Goal: Task Accomplishment & Management: Manage account settings

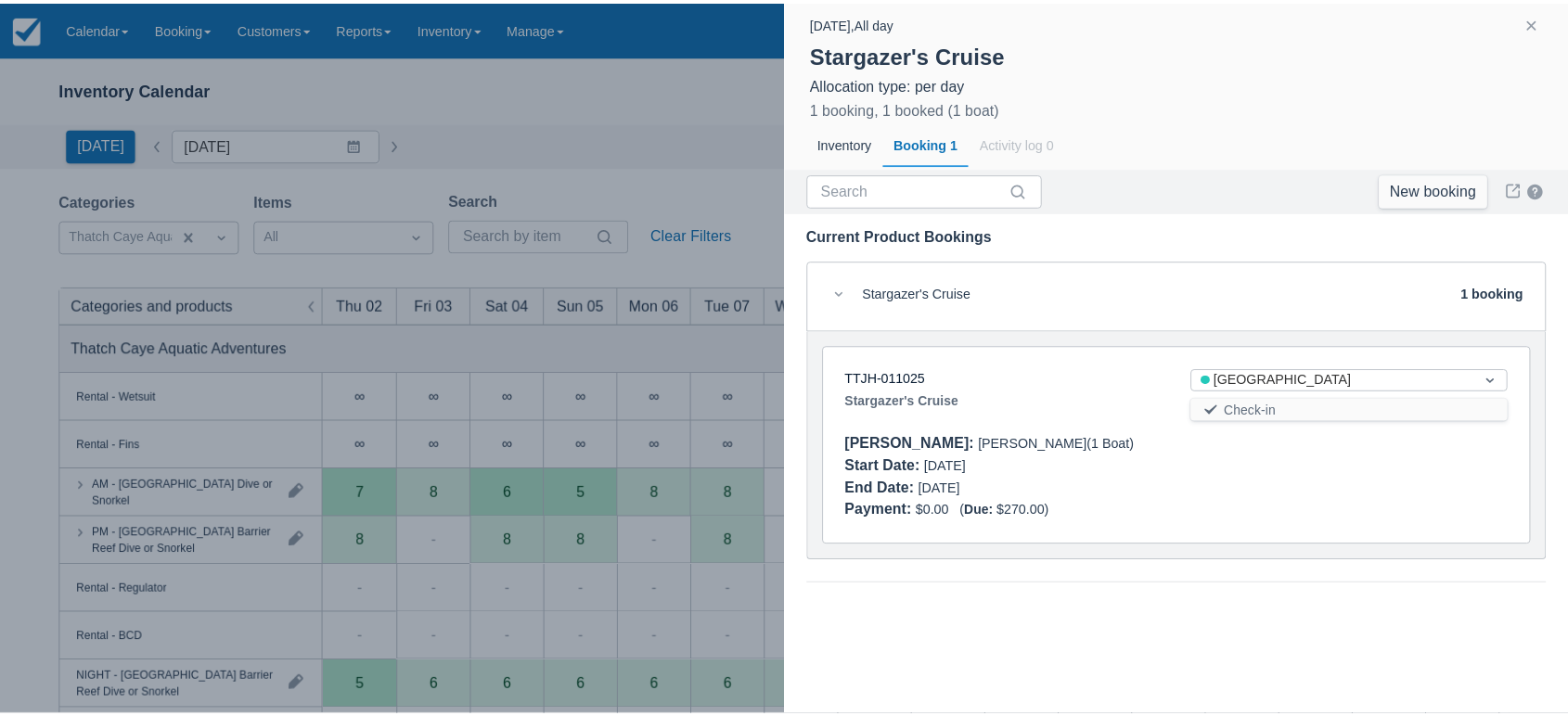
scroll to position [416, 0]
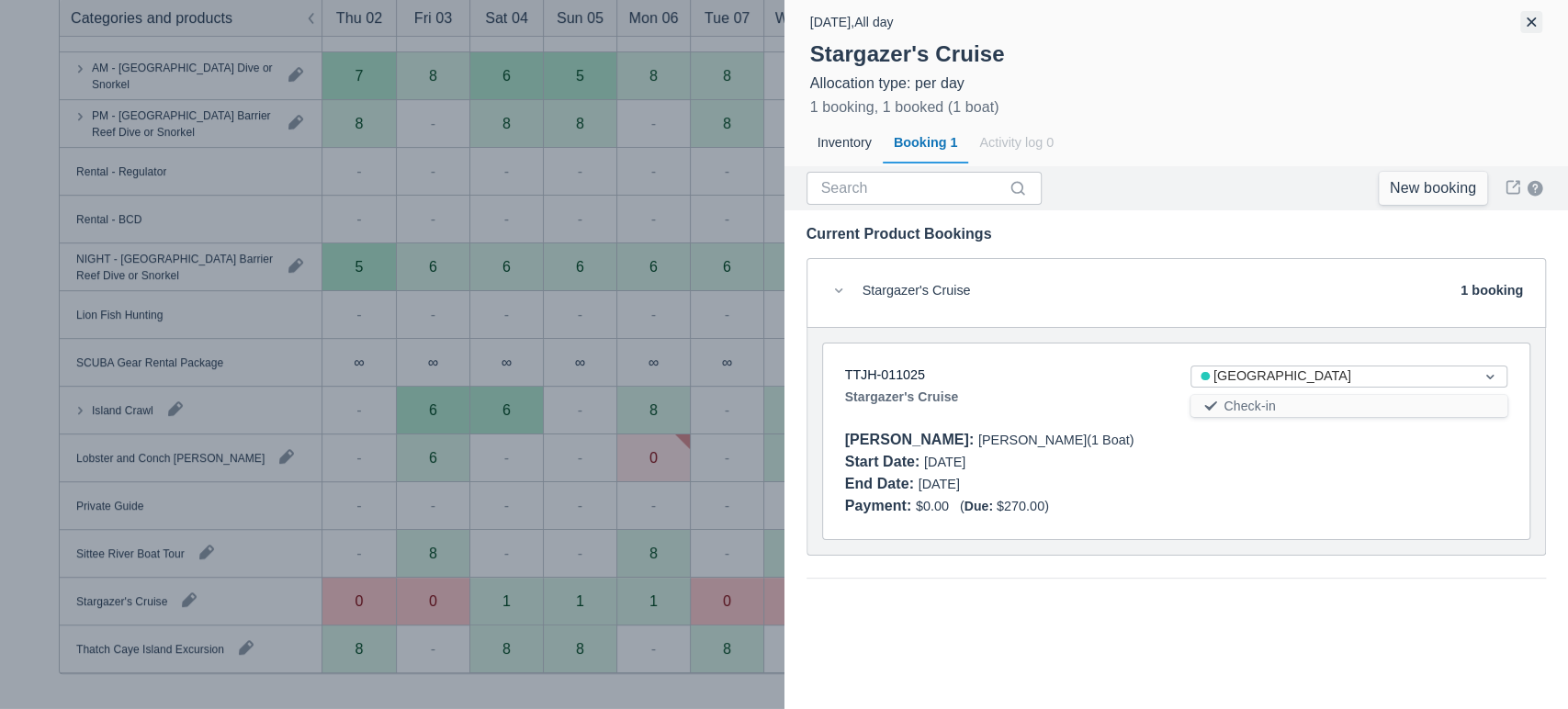
click at [1531, 28] on button "button" at bounding box center [1531, 22] width 22 height 22
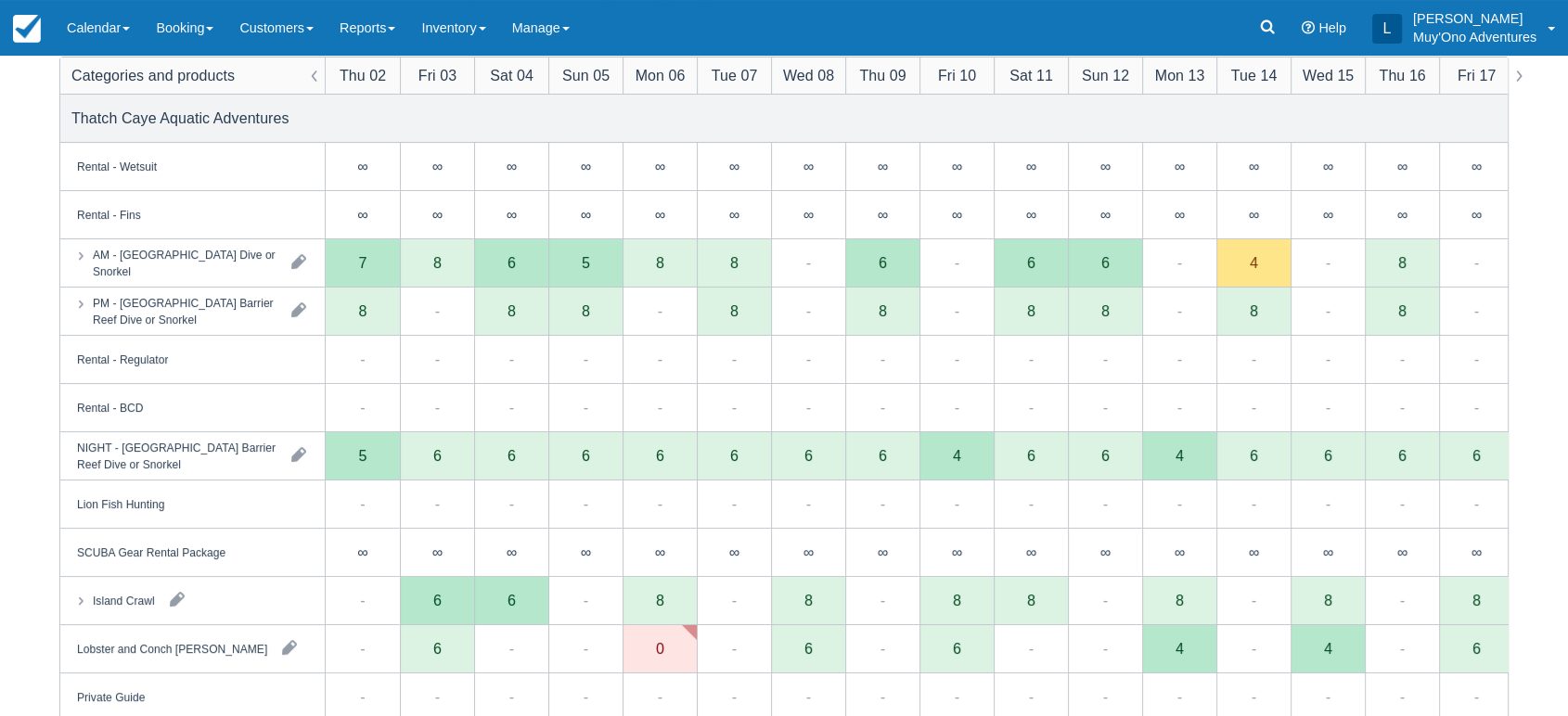
scroll to position [231, 0]
click at [383, 454] on div "5" at bounding box center [362, 455] width 74 height 49
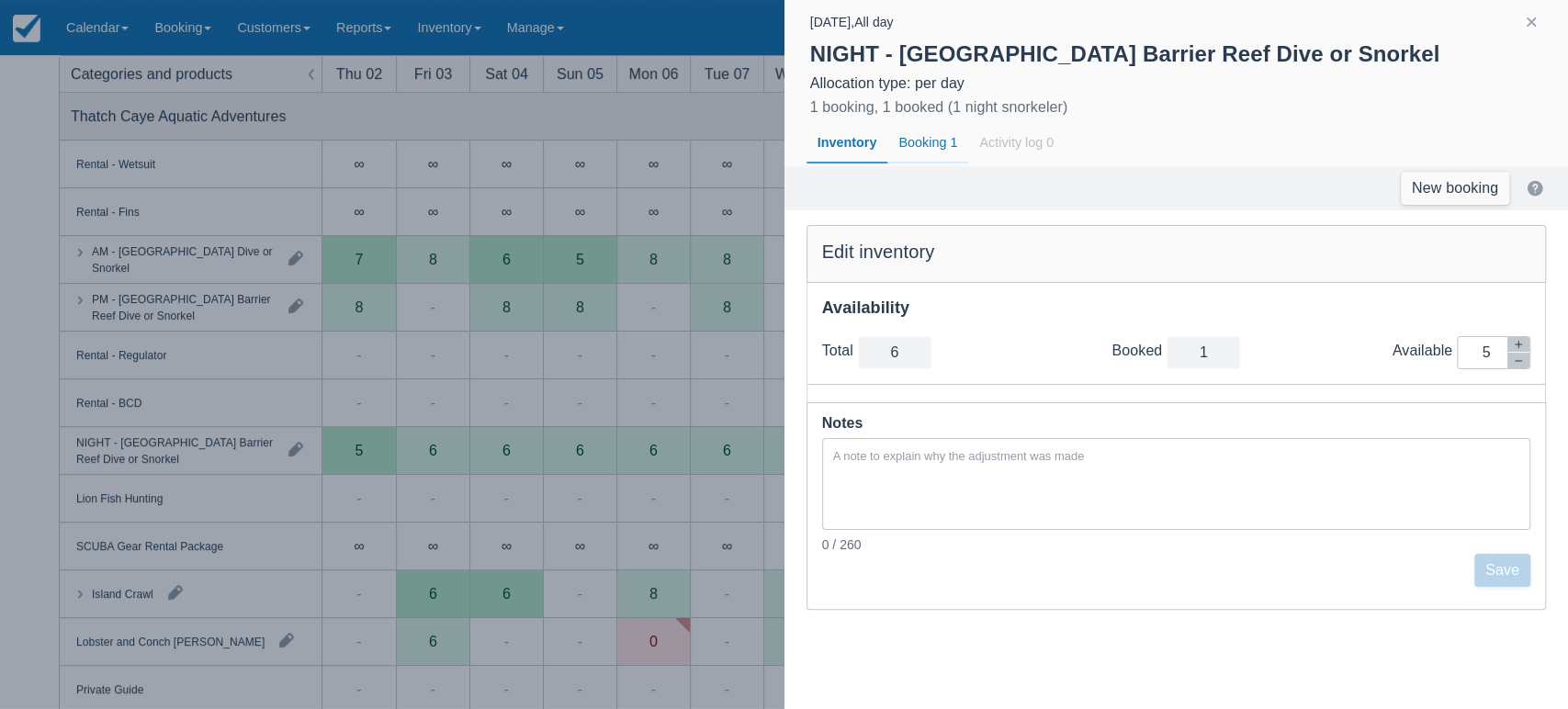
click at [936, 143] on div "Booking 1" at bounding box center [928, 143] width 81 height 42
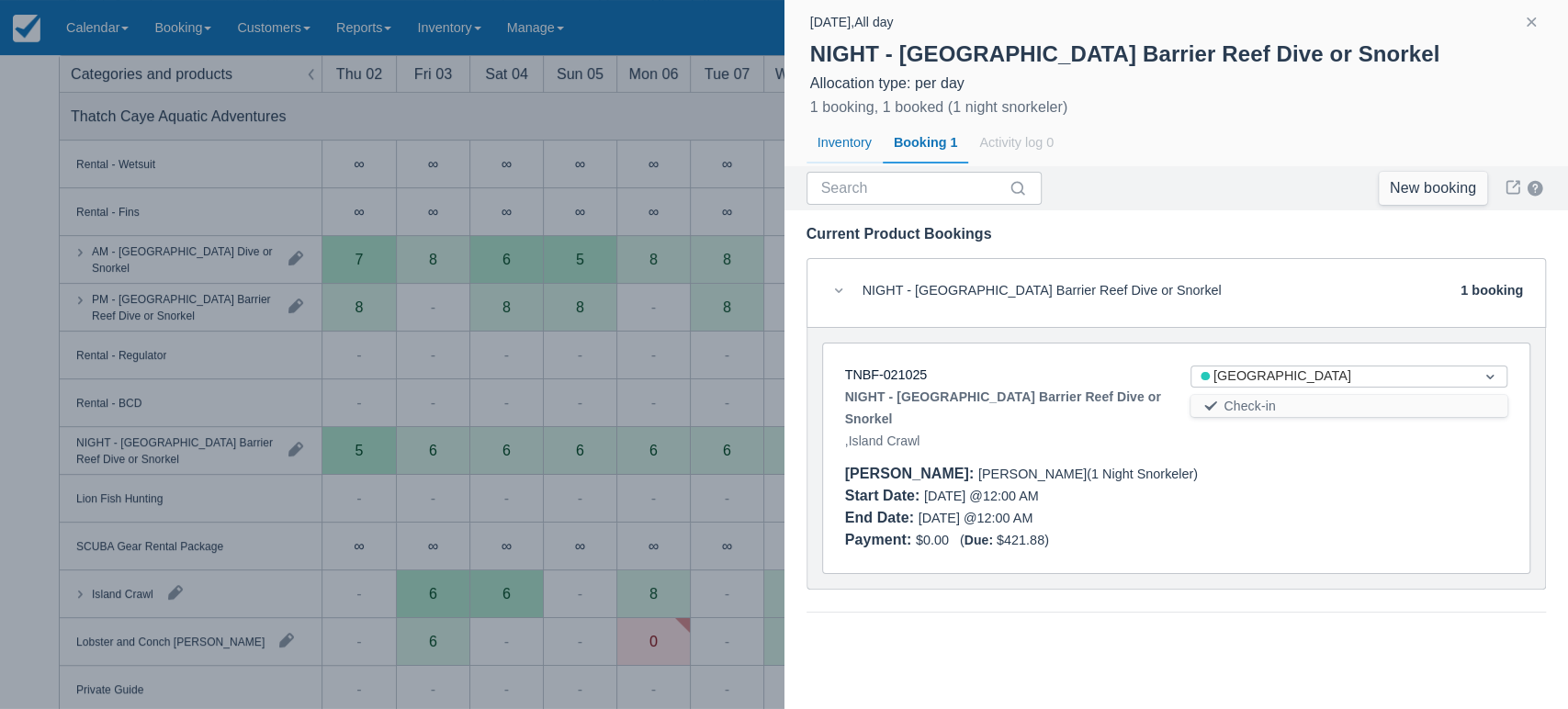
click at [861, 144] on div "Inventory" at bounding box center [844, 143] width 77 height 42
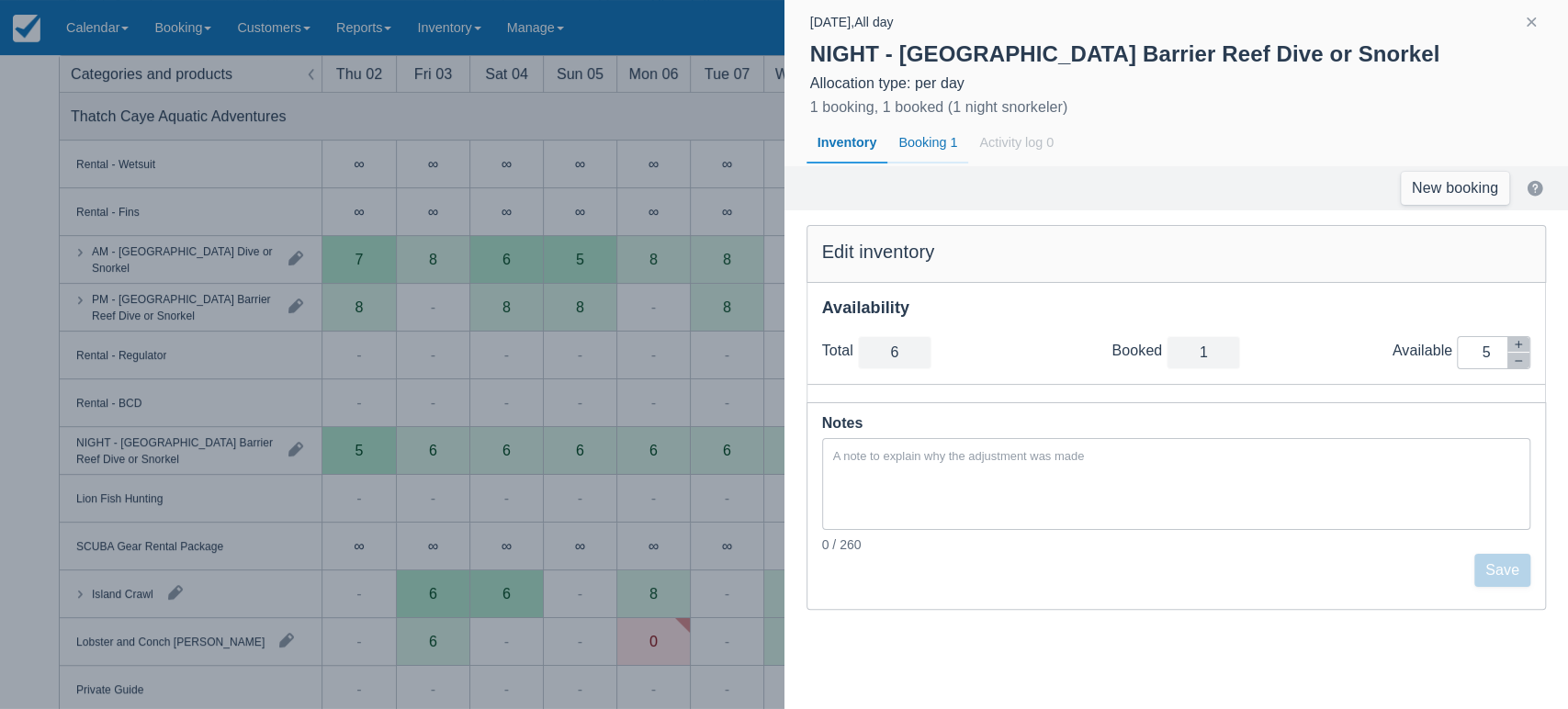
click at [930, 144] on div "Booking 1" at bounding box center [928, 143] width 81 height 42
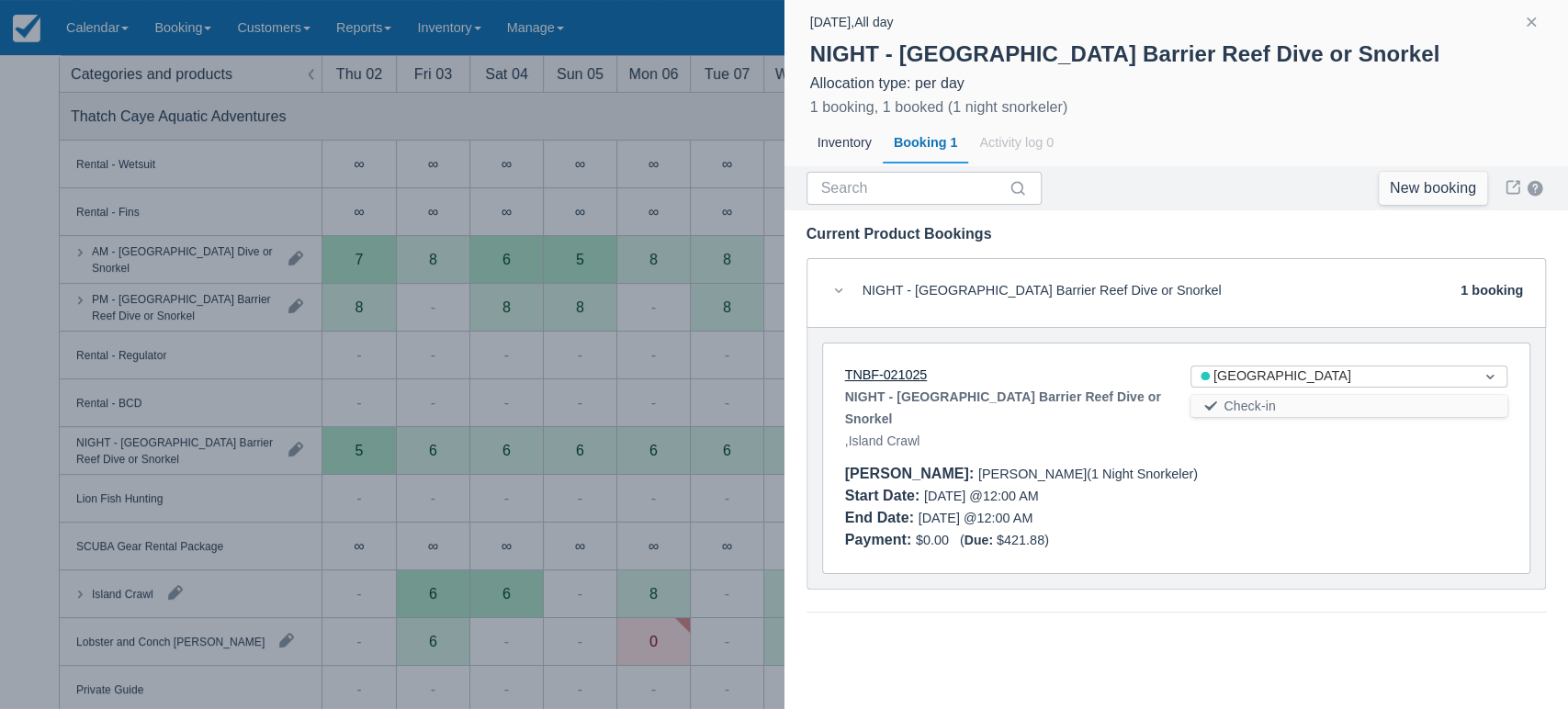
click at [901, 381] on link "TNBF-021025" at bounding box center [887, 375] width 83 height 15
click at [1521, 21] on button "button" at bounding box center [1531, 22] width 22 height 22
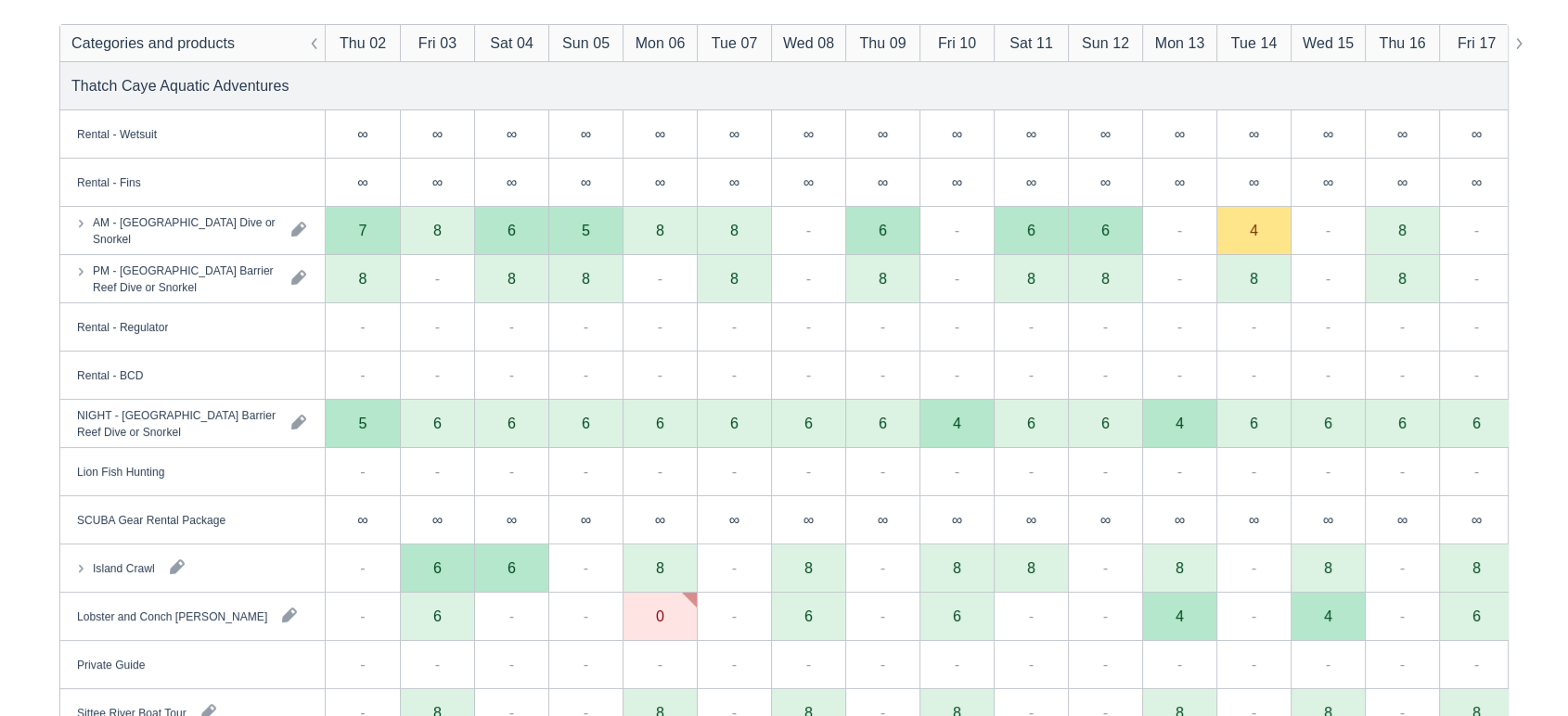
scroll to position [260, 0]
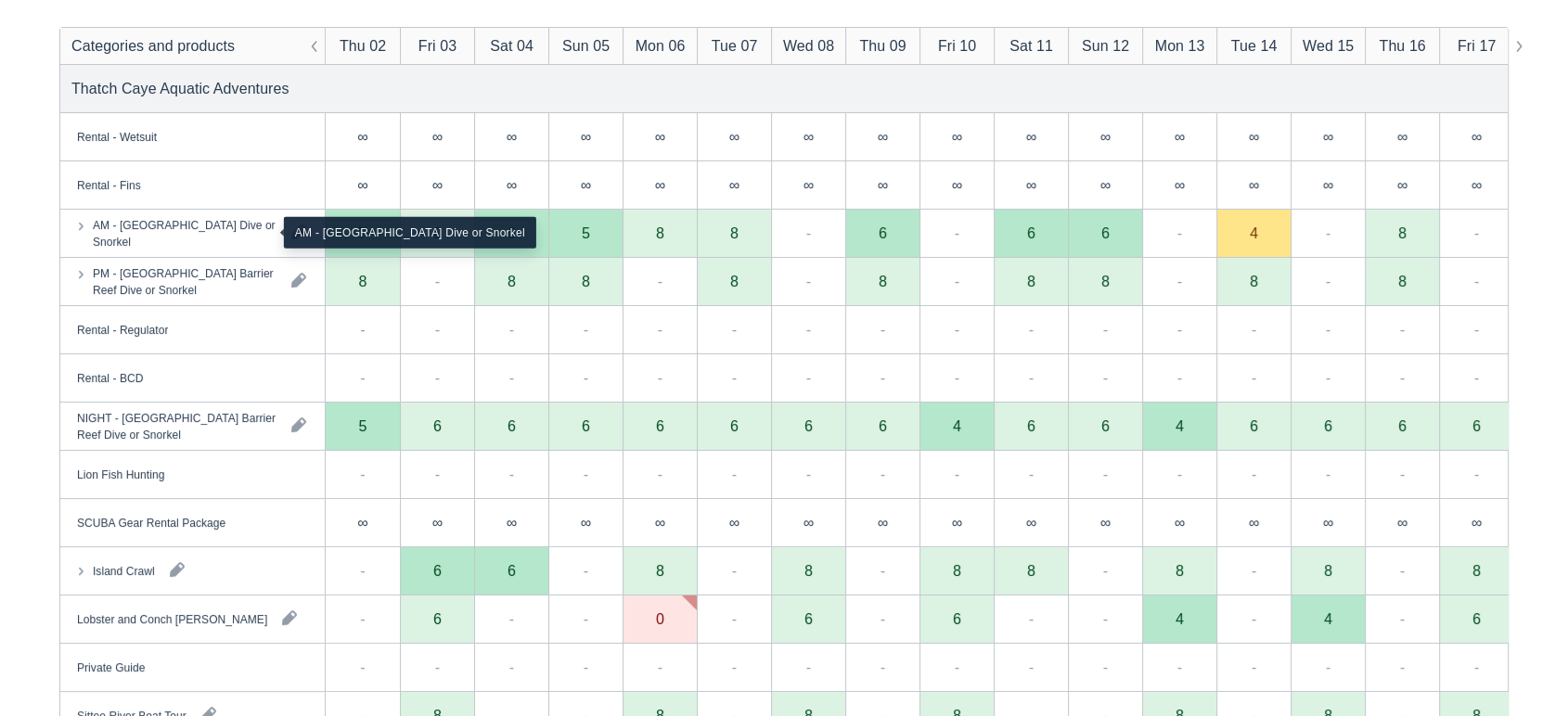
click at [202, 224] on div "AM - Belize Barrier Reef Dive or Snorkel" at bounding box center [184, 233] width 184 height 34
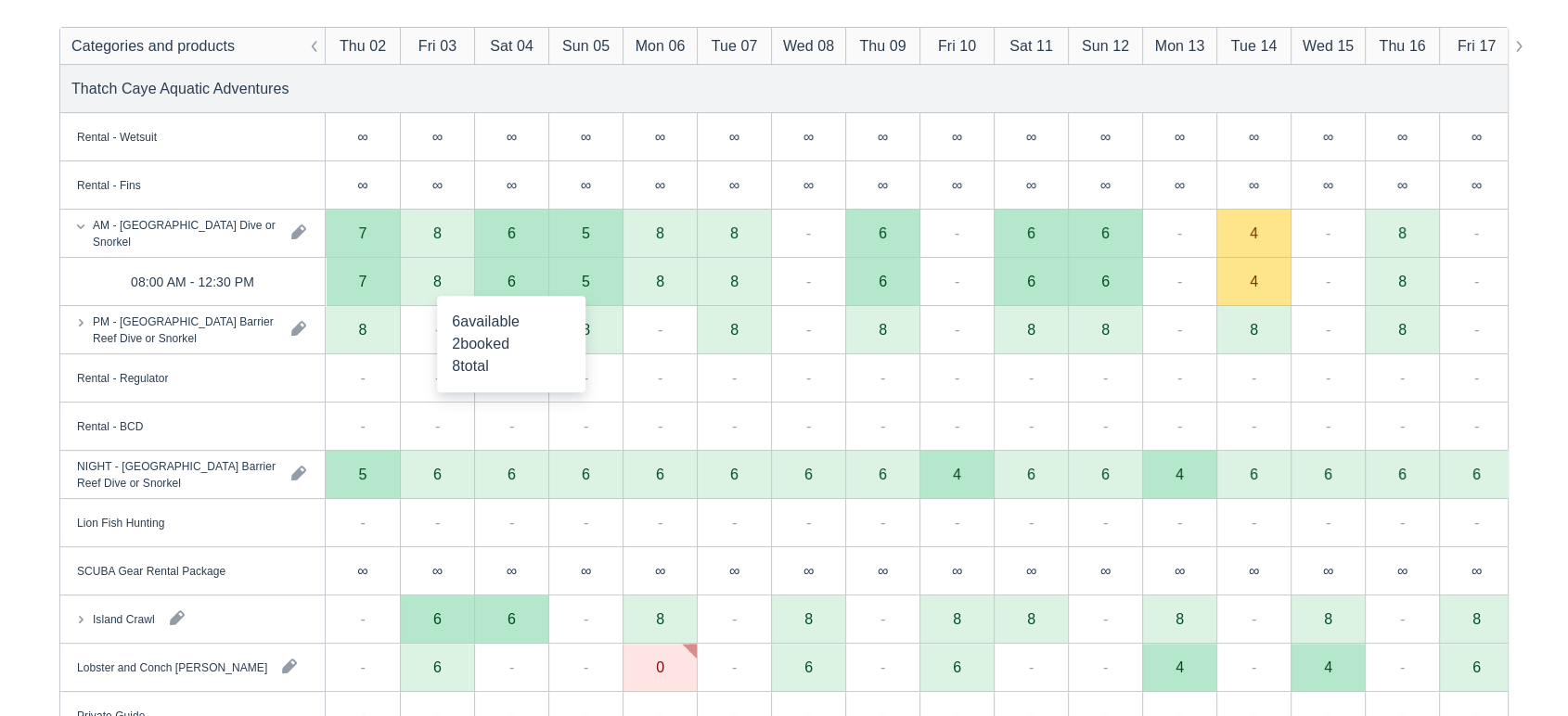
click at [490, 279] on div "6" at bounding box center [510, 282] width 74 height 49
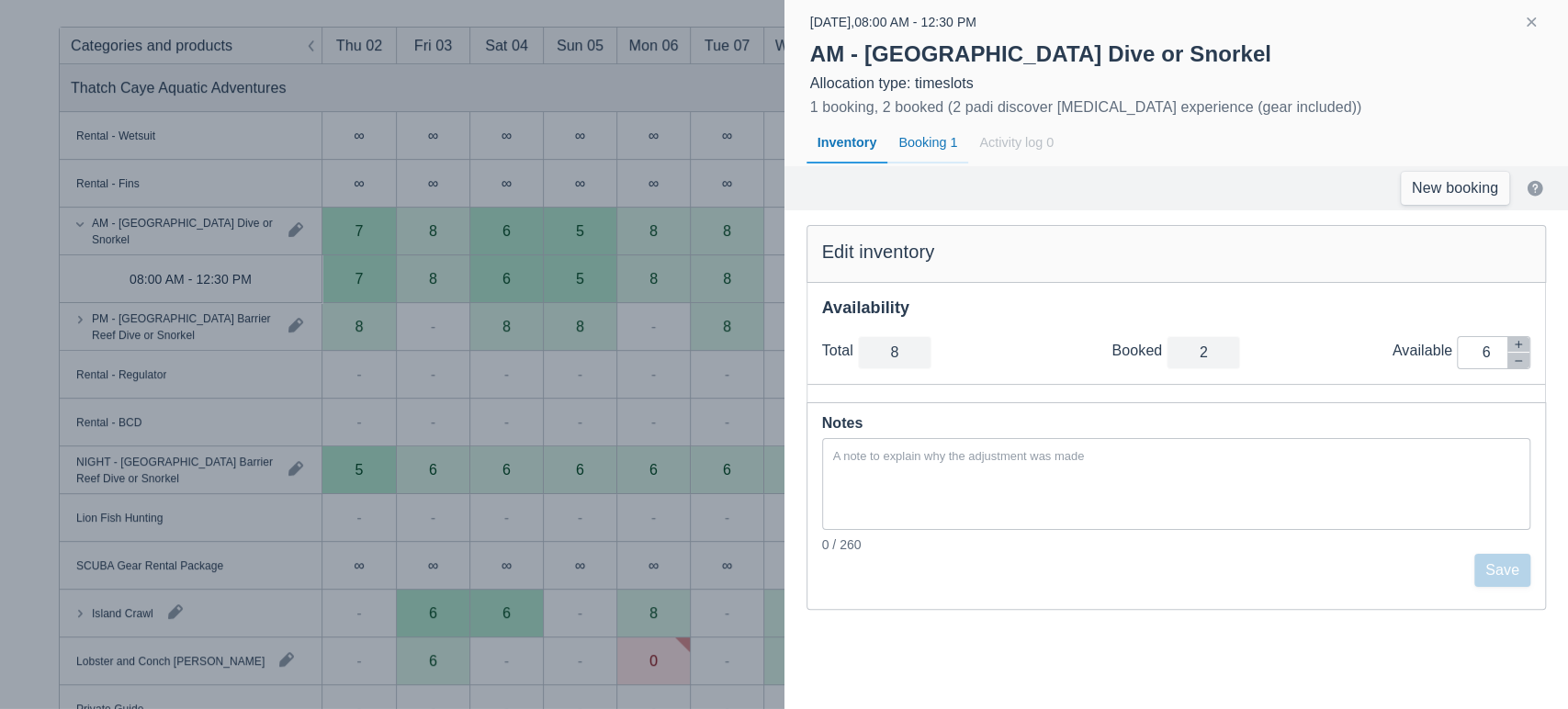
click at [923, 141] on div "Booking 1" at bounding box center [928, 143] width 81 height 42
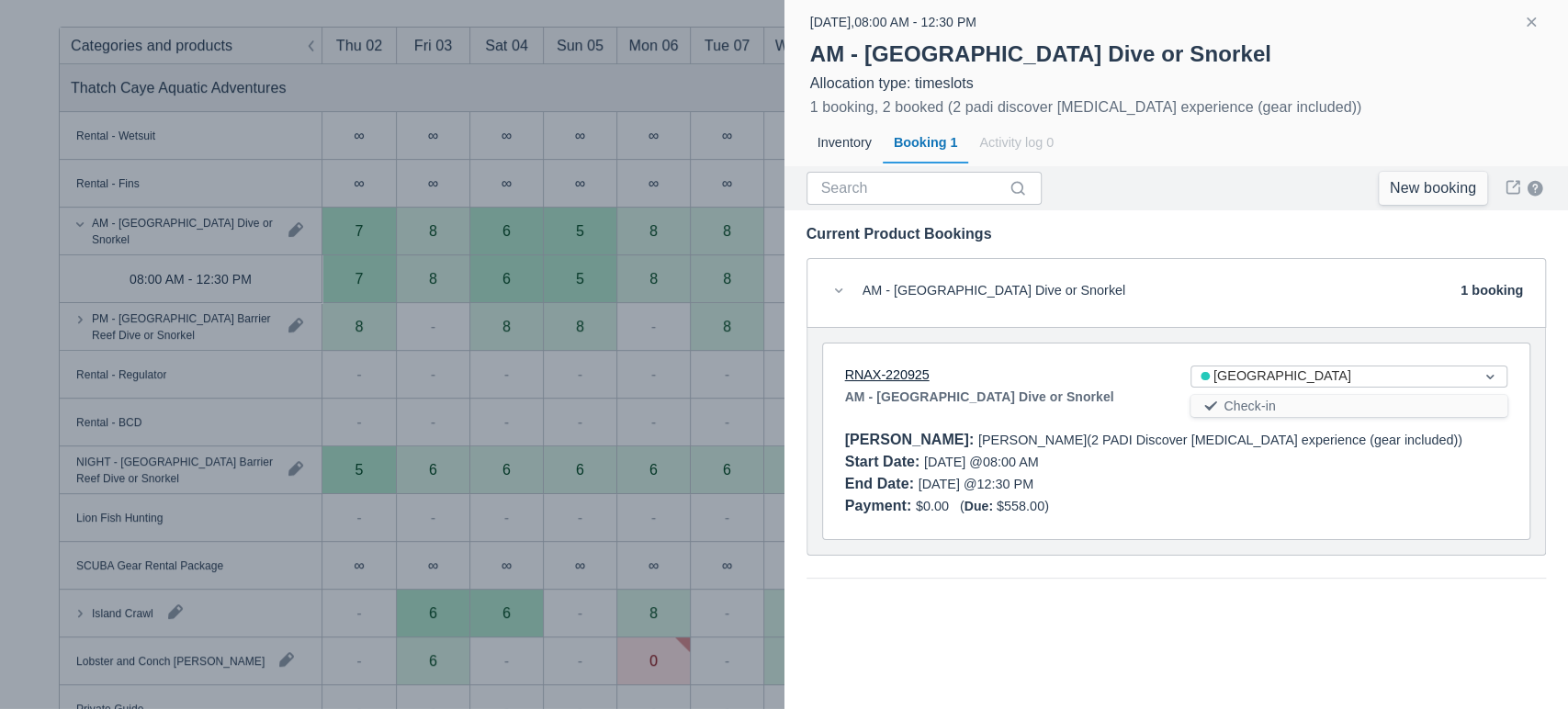
click at [895, 373] on link "RNAX-220925" at bounding box center [888, 375] width 85 height 15
click at [1535, 28] on button "button" at bounding box center [1531, 22] width 22 height 22
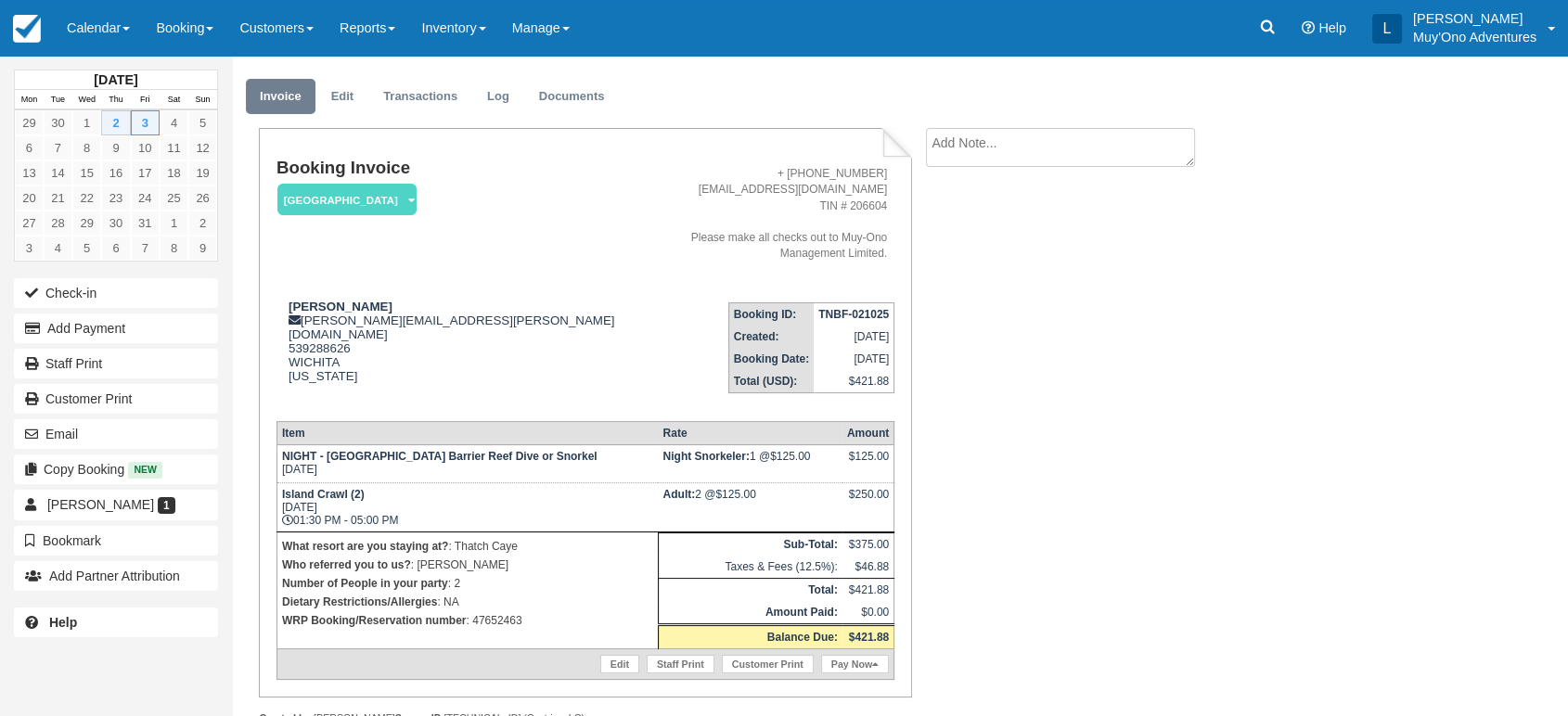
scroll to position [56, 0]
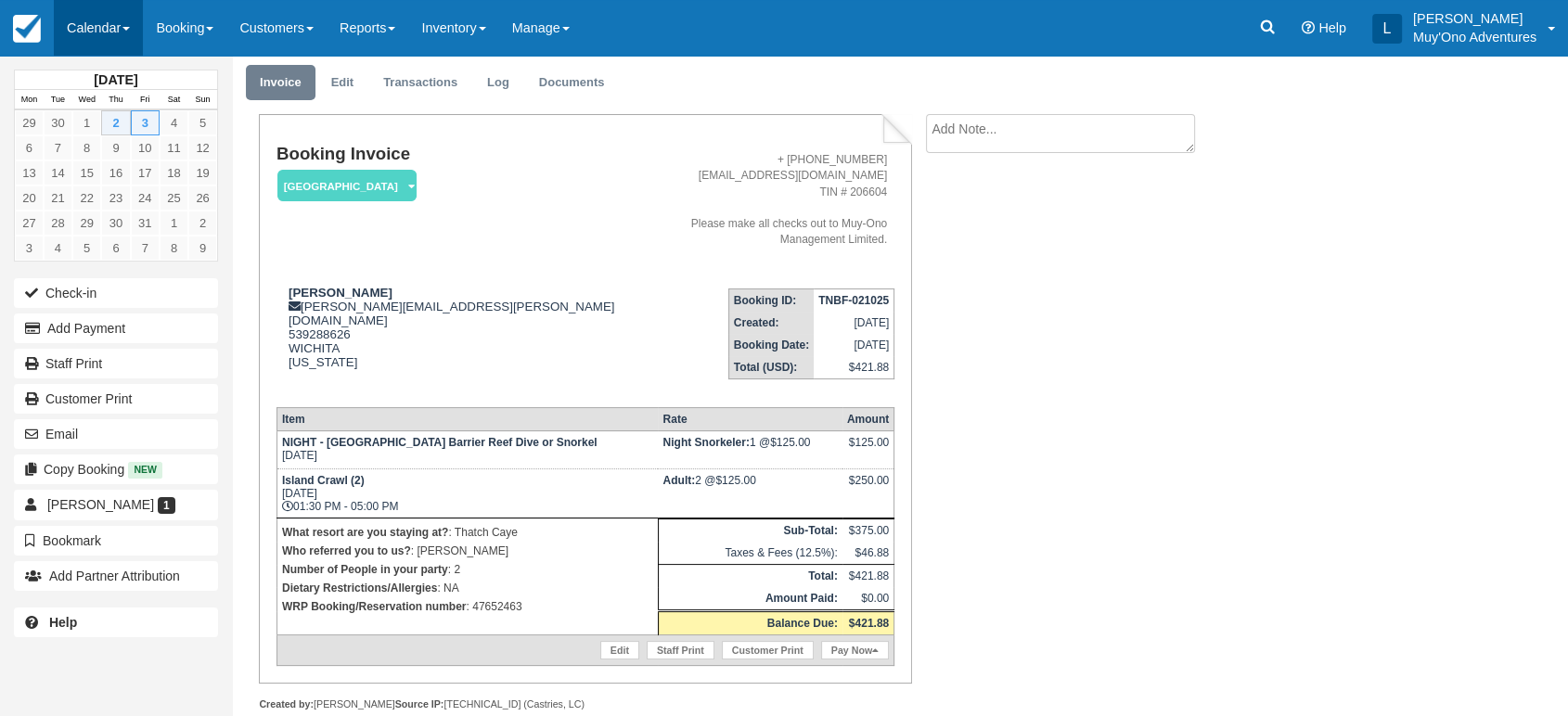
click at [119, 32] on link "Calendar" at bounding box center [98, 28] width 89 height 56
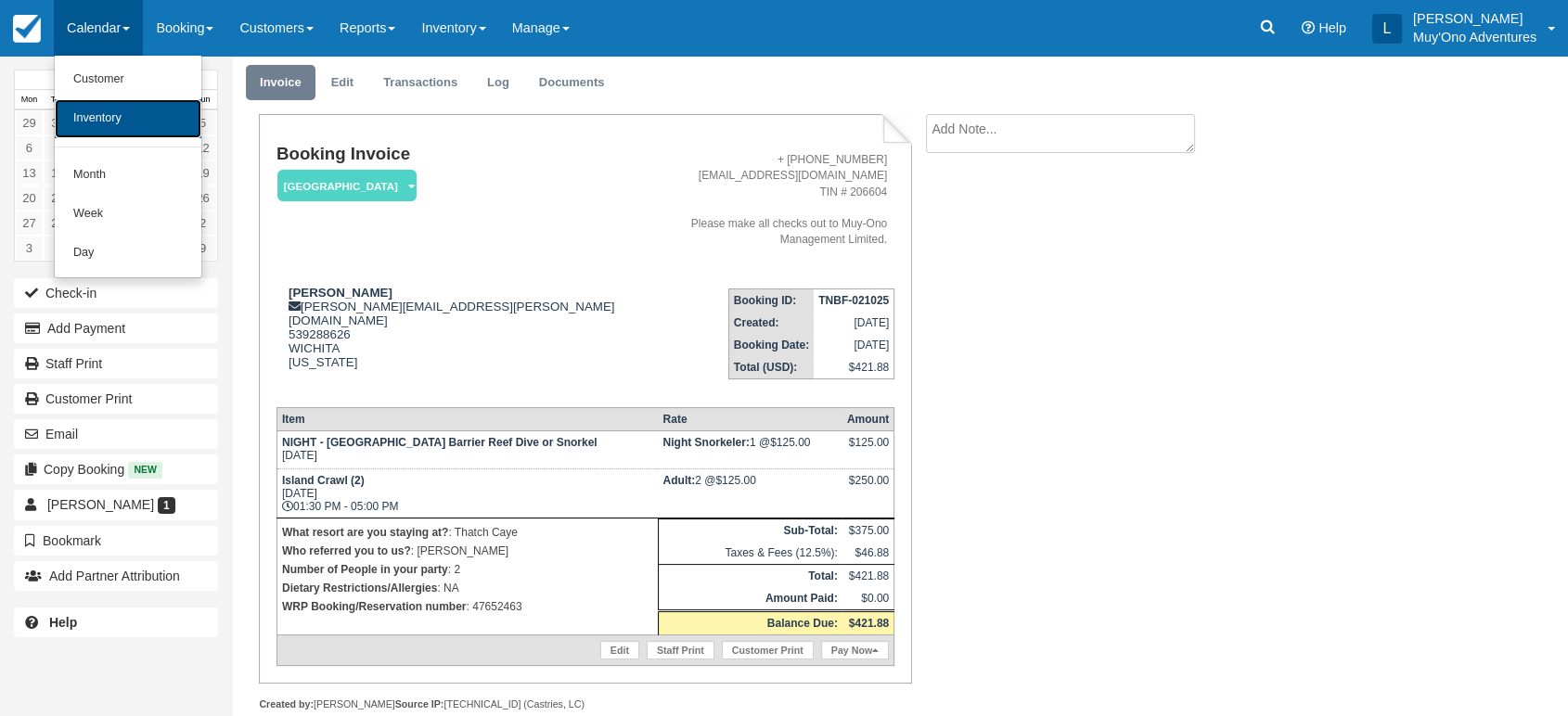
click at [117, 106] on link "Inventory" at bounding box center [128, 118] width 147 height 39
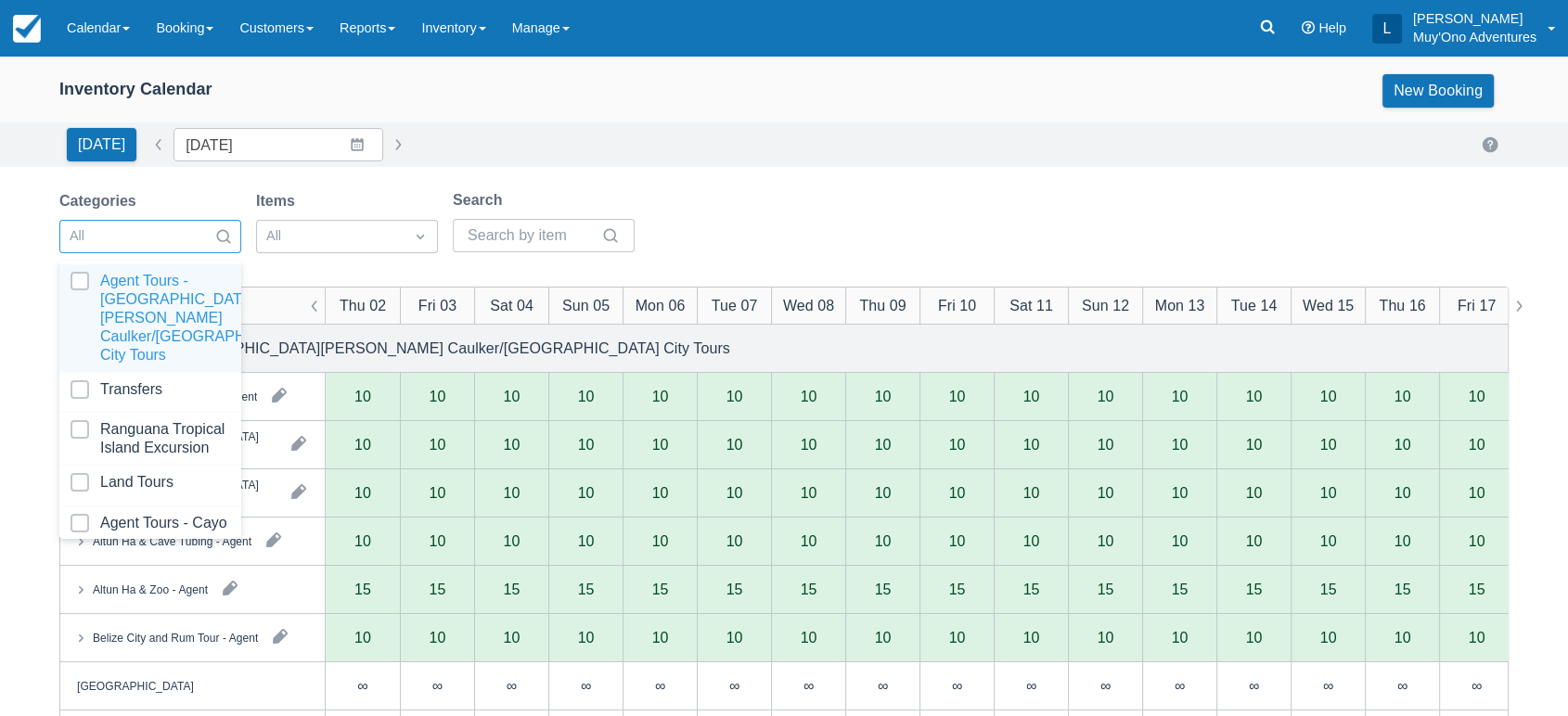
click at [211, 232] on div at bounding box center [223, 236] width 34 height 26
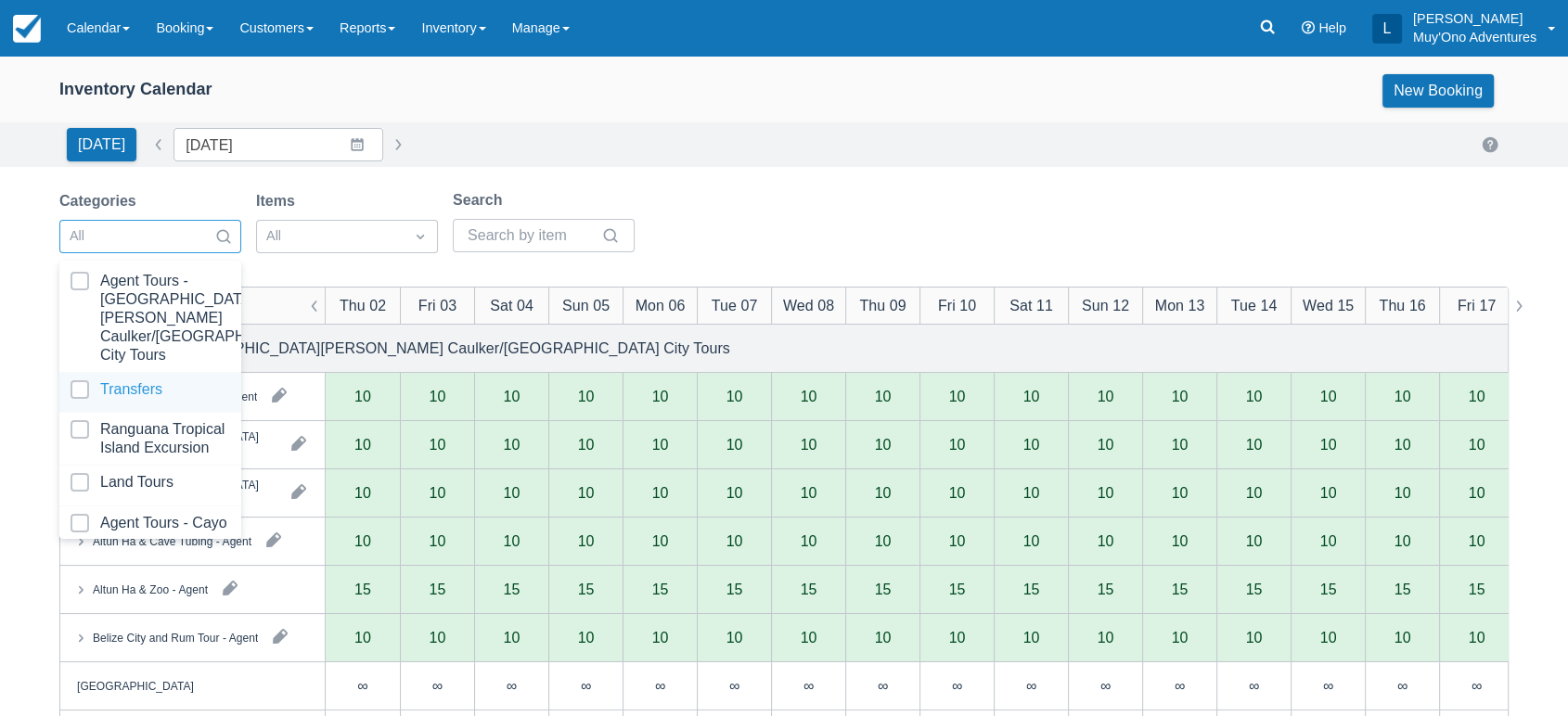
scroll to position [185, 0]
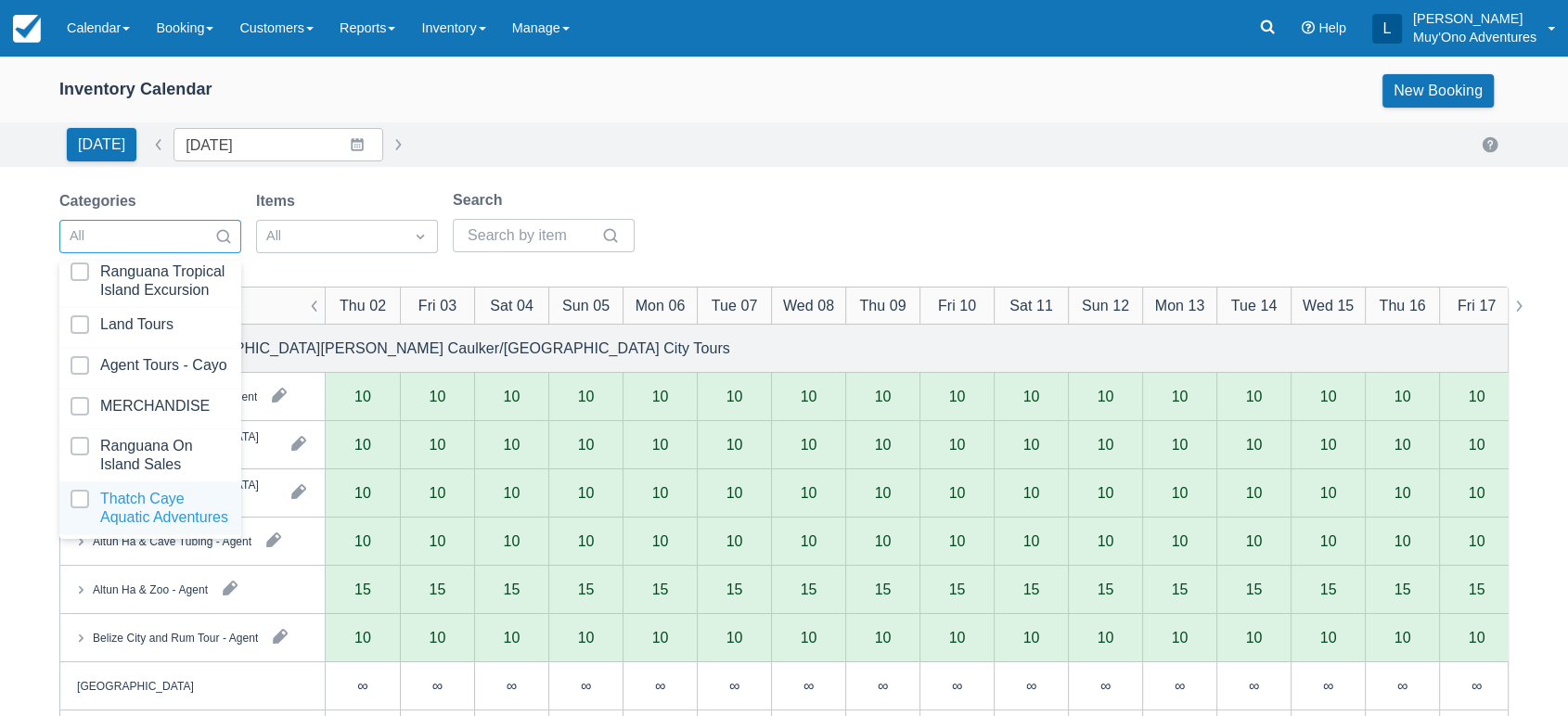
click at [120, 490] on div at bounding box center [150, 507] width 160 height 37
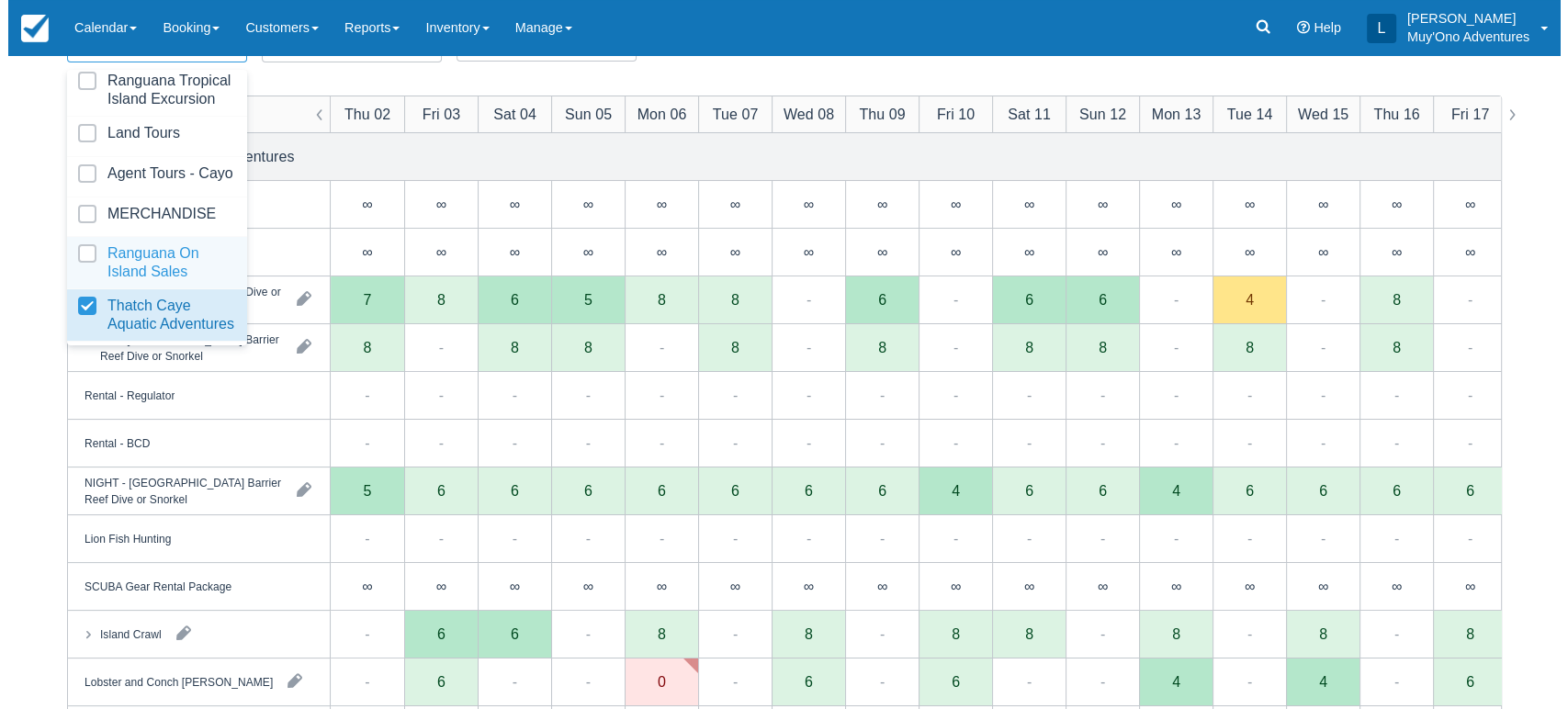
scroll to position [190, 0]
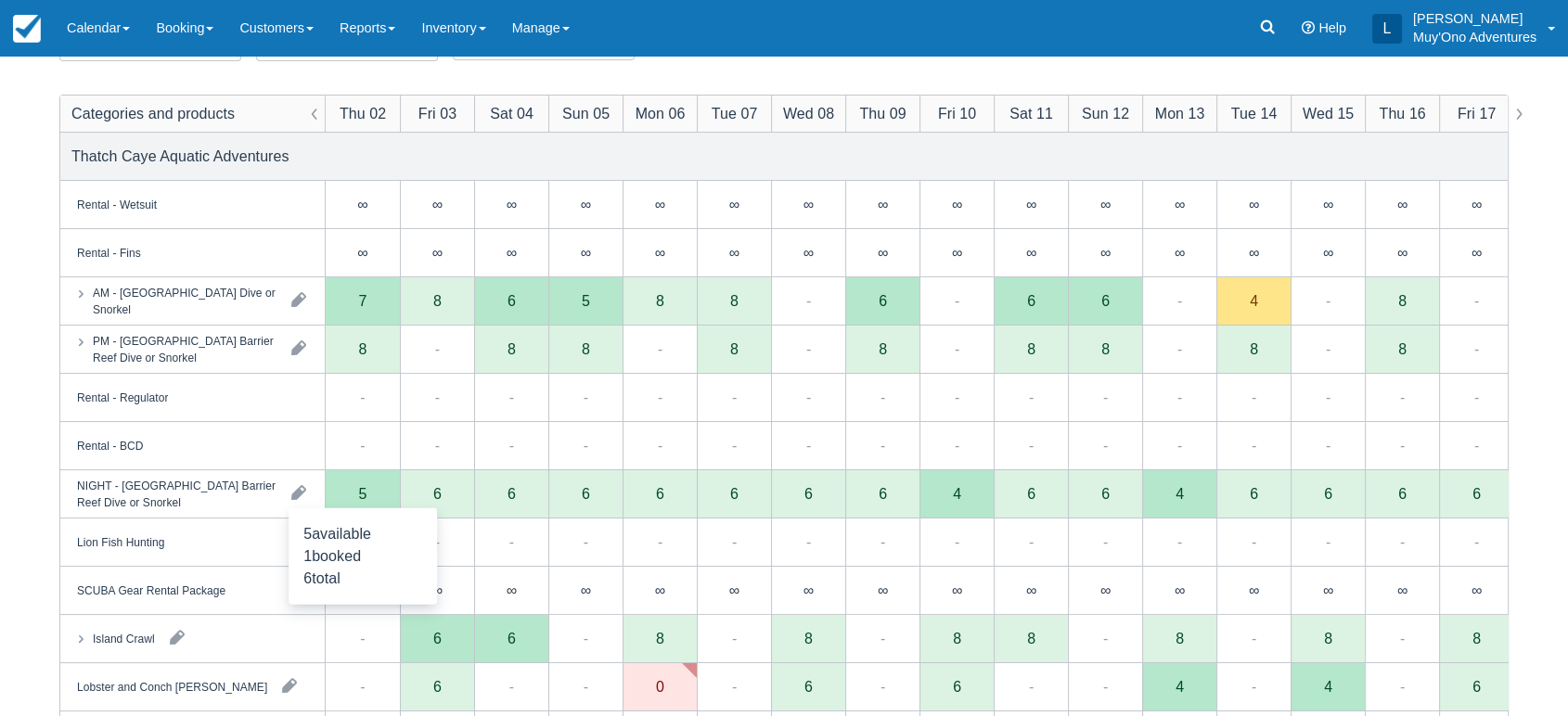
click at [379, 499] on div "5" at bounding box center [362, 495] width 74 height 49
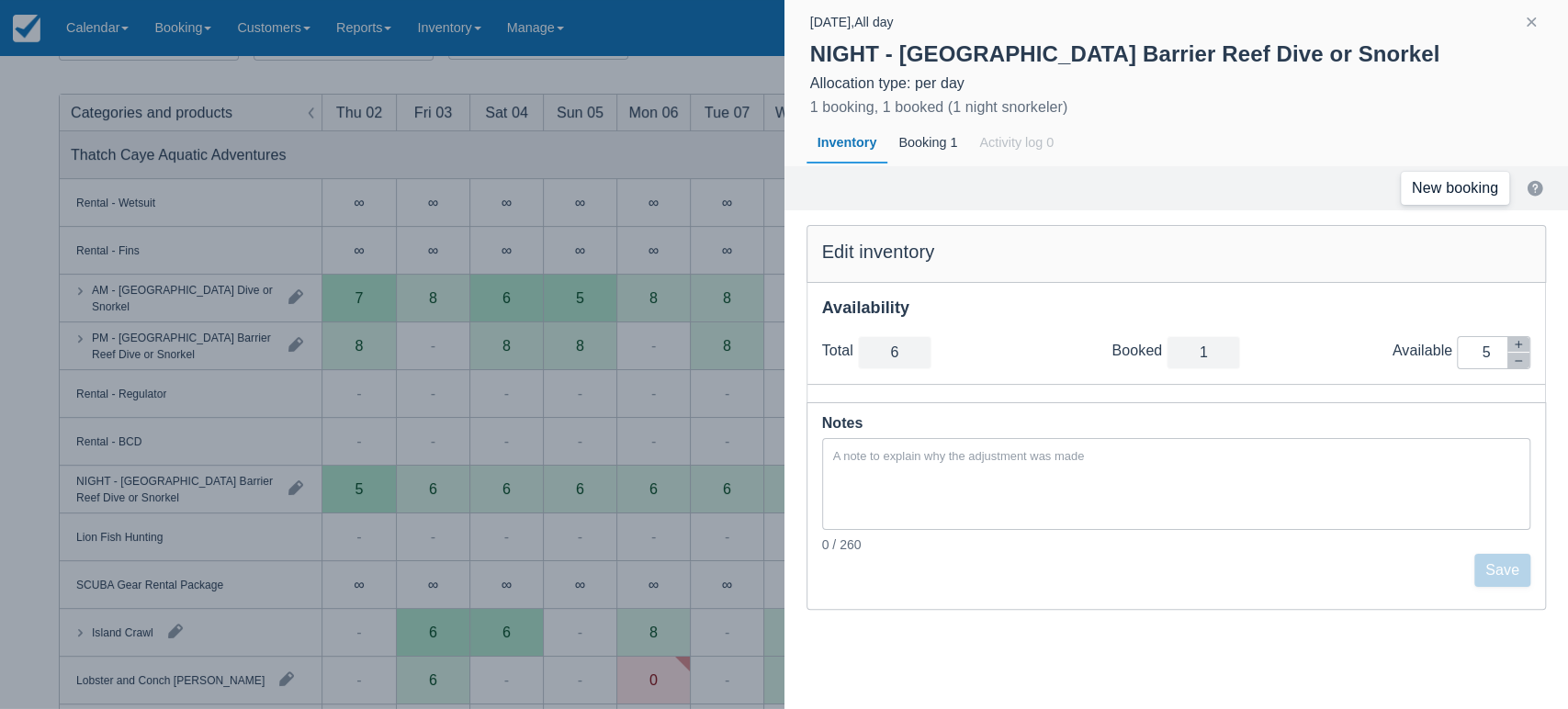
click at [1487, 201] on link "New booking" at bounding box center [1455, 189] width 108 height 33
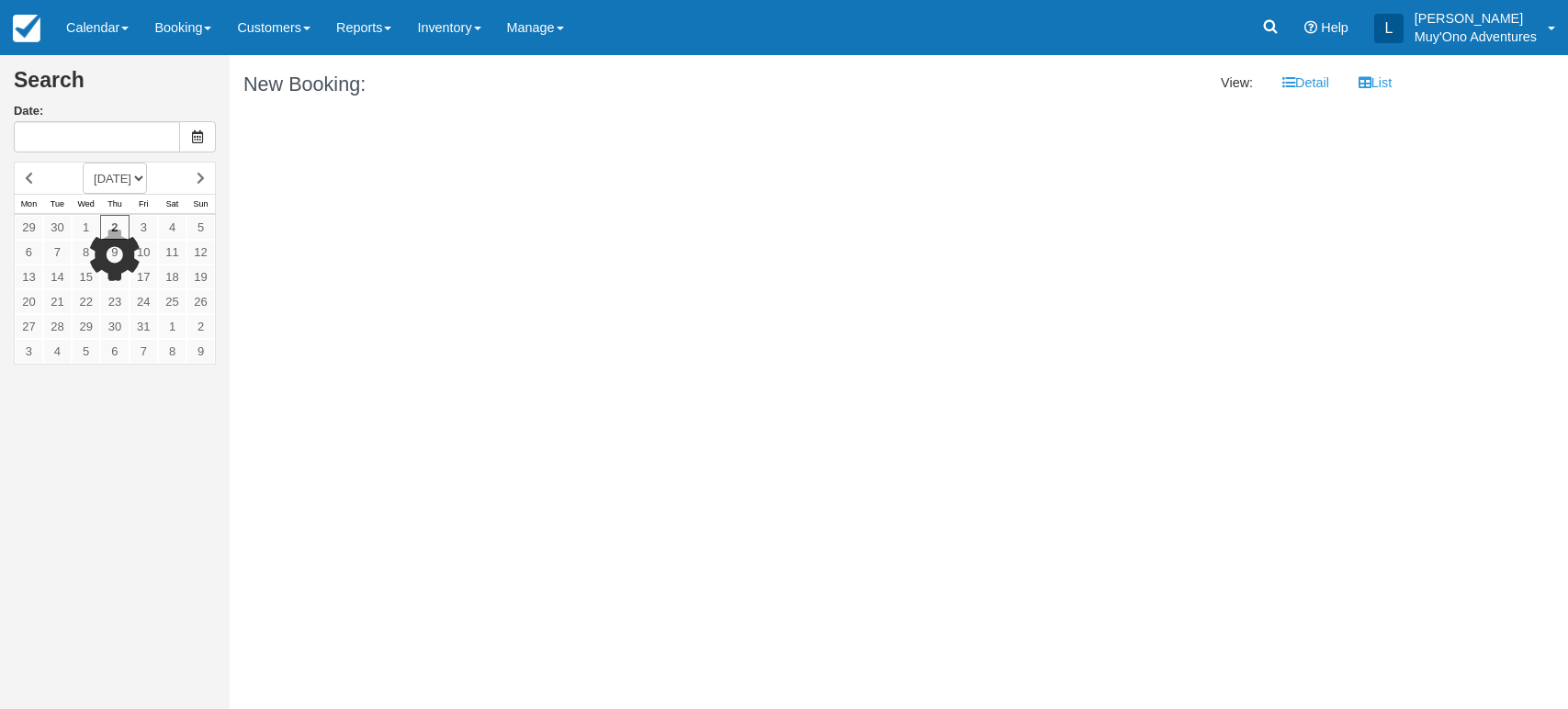
type input "10/02/25"
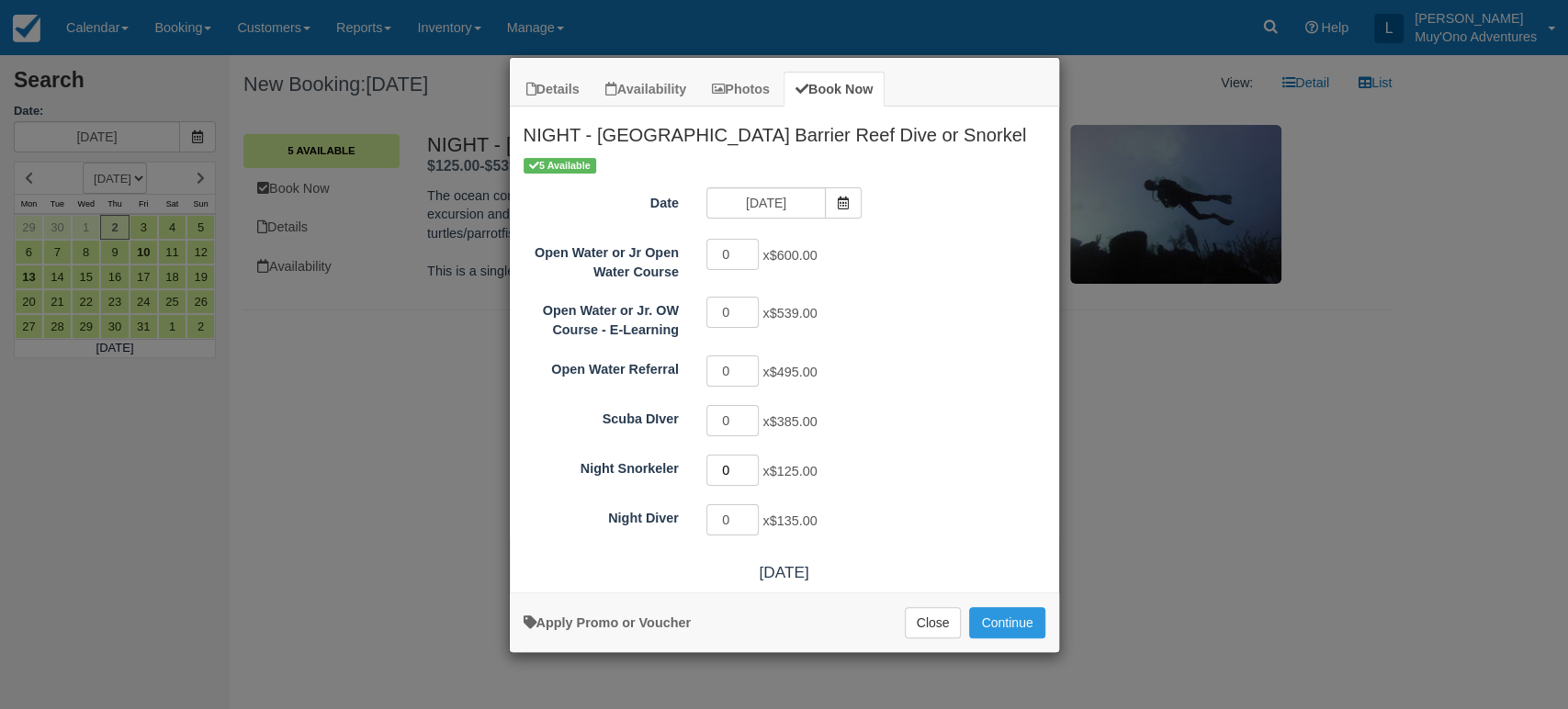
click at [749, 460] on input "0" at bounding box center [732, 470] width 53 height 31
type input "1"
click at [746, 462] on input "1" at bounding box center [732, 470] width 53 height 31
click at [1019, 622] on button "Continue" at bounding box center [1007, 623] width 76 height 31
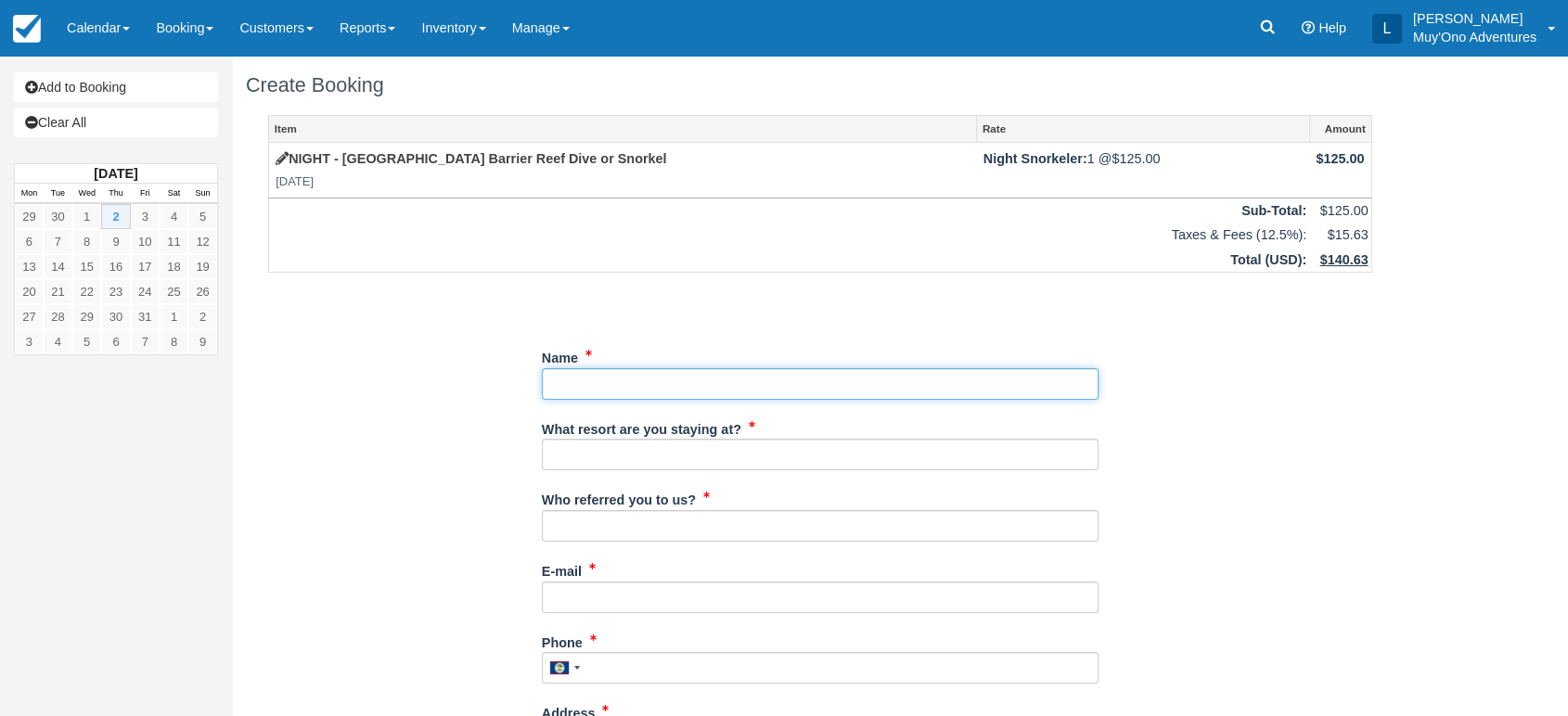
click at [586, 374] on input "Name" at bounding box center [820, 384] width 557 height 32
paste input "[PERSON_NAME]"
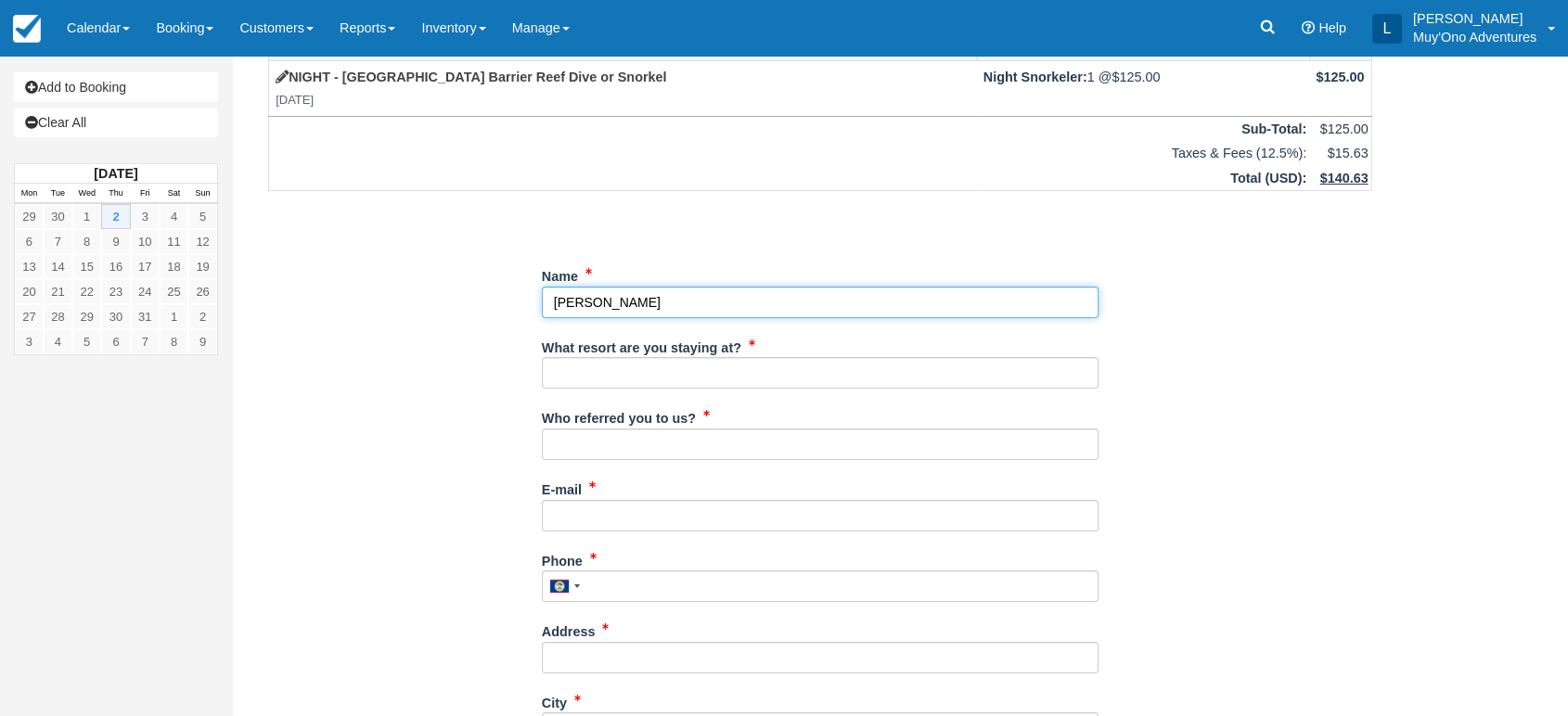
type input "[PERSON_NAME]"
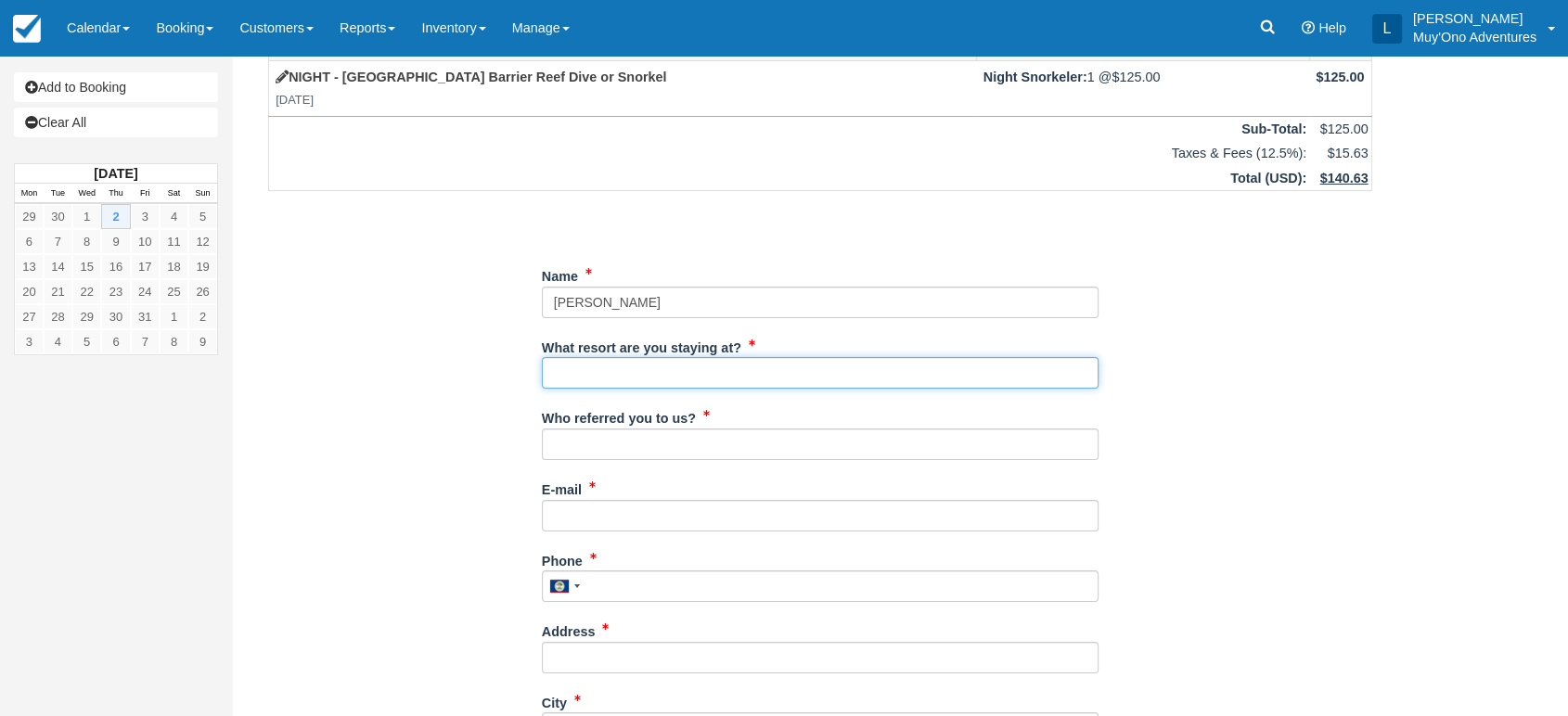
click at [641, 383] on input "What resort are you staying at?" at bounding box center [820, 373] width 557 height 32
type input "Thatch Caye"
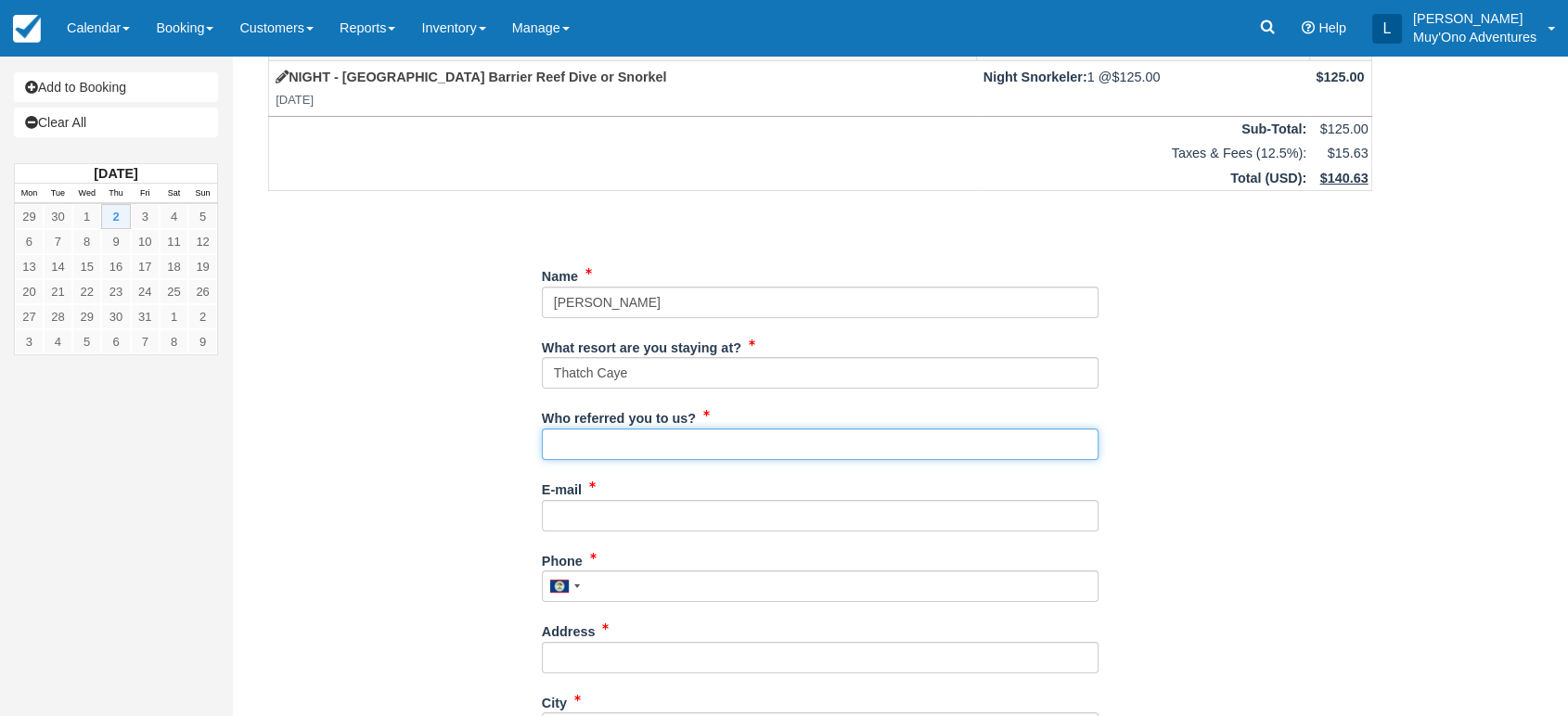
click at [629, 436] on input "Who referred you to us?" at bounding box center [820, 445] width 557 height 32
type input "LUIS"
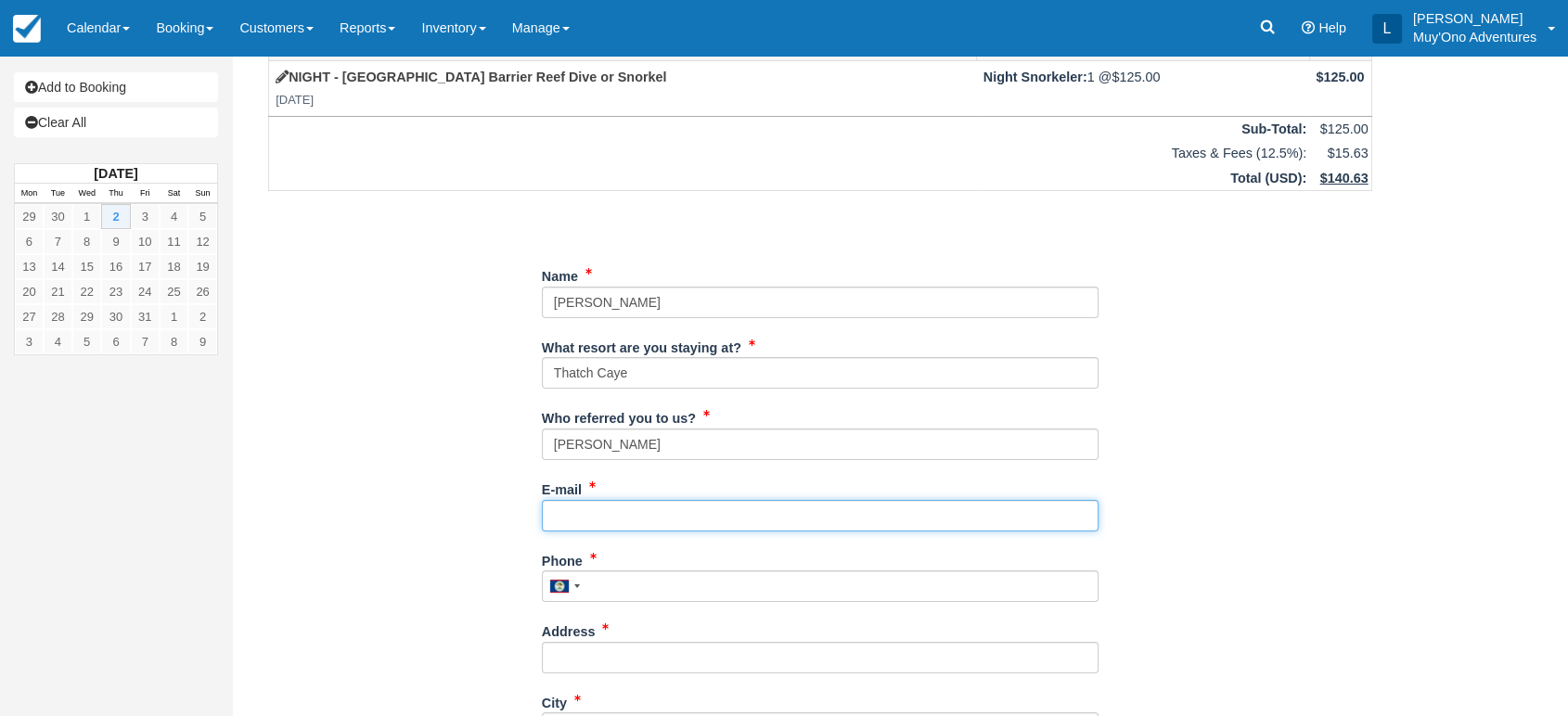
click at [609, 509] on input "E-mail" at bounding box center [820, 516] width 557 height 32
click at [572, 523] on input "E-mail" at bounding box center [820, 516] width 557 height 32
paste input "idalisayuso@gmail.com"
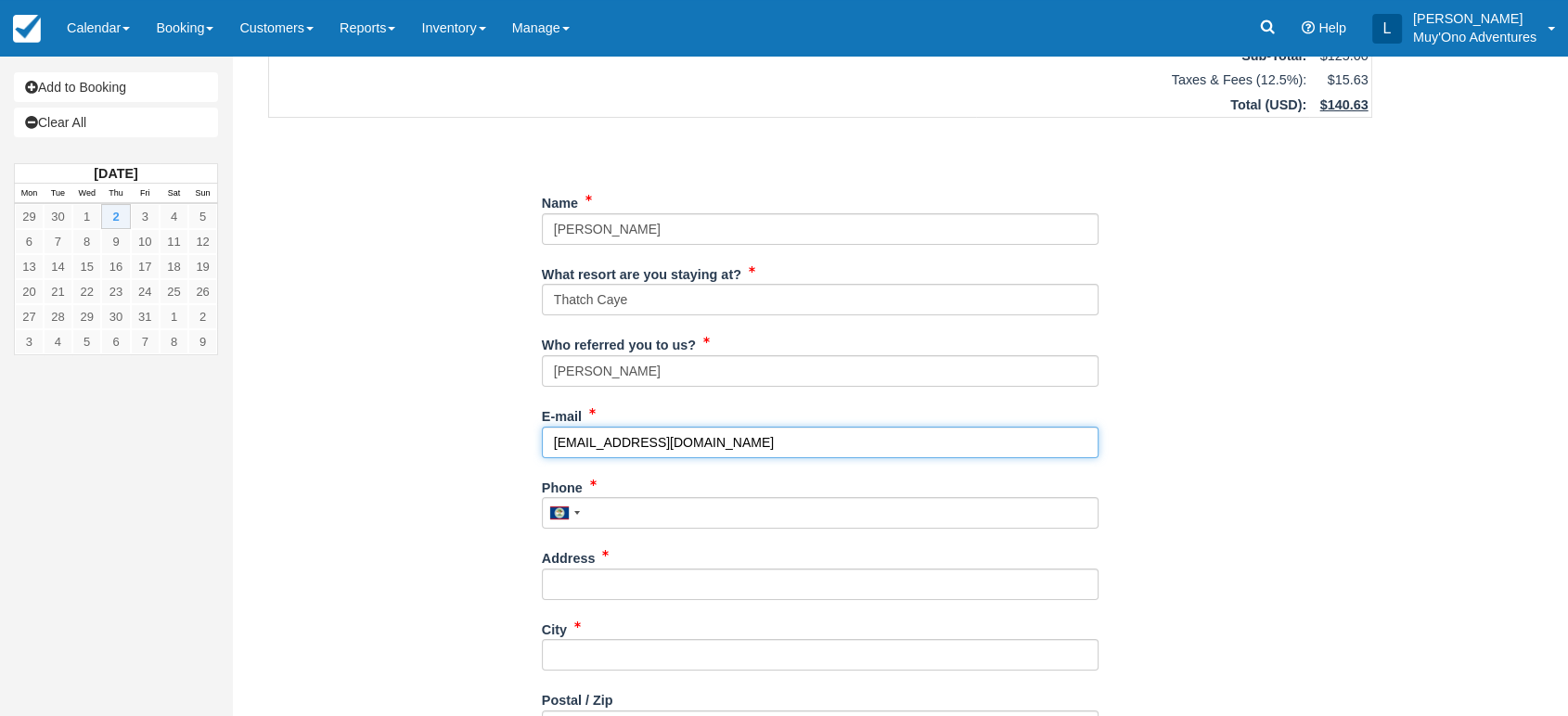
scroll to position [164, 0]
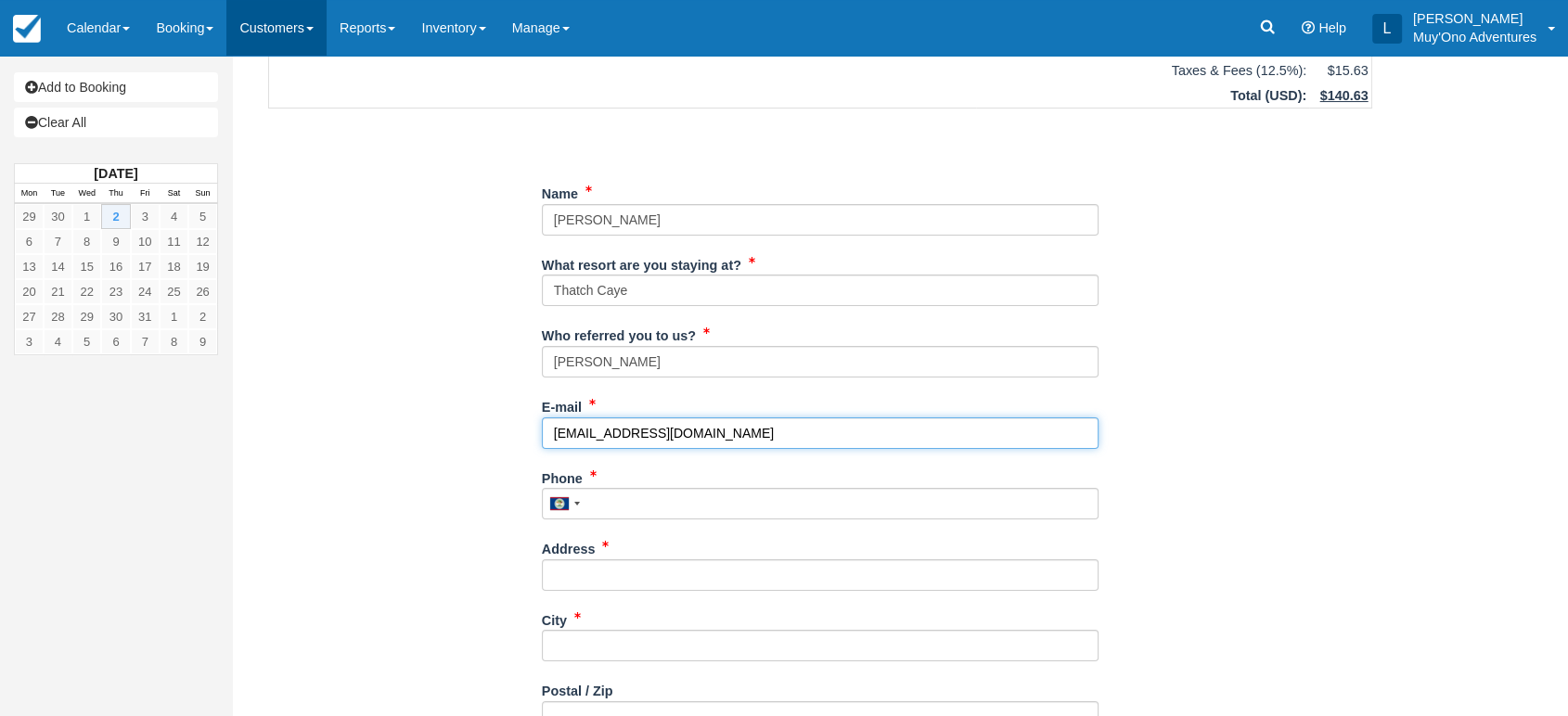
type input "[EMAIL_ADDRESS][DOMAIN_NAME]"
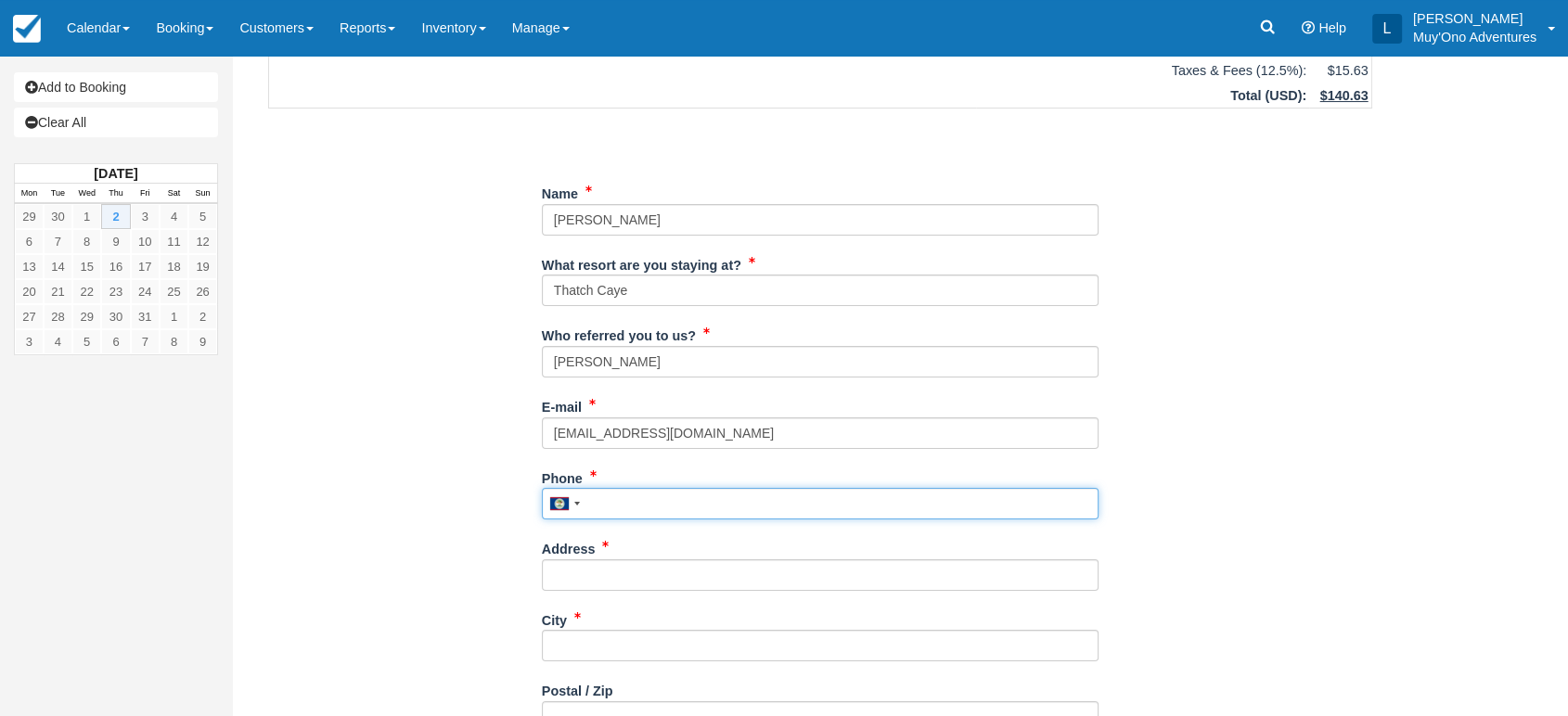
click at [623, 497] on input "Phone" at bounding box center [820, 503] width 557 height 32
type input "0000000"
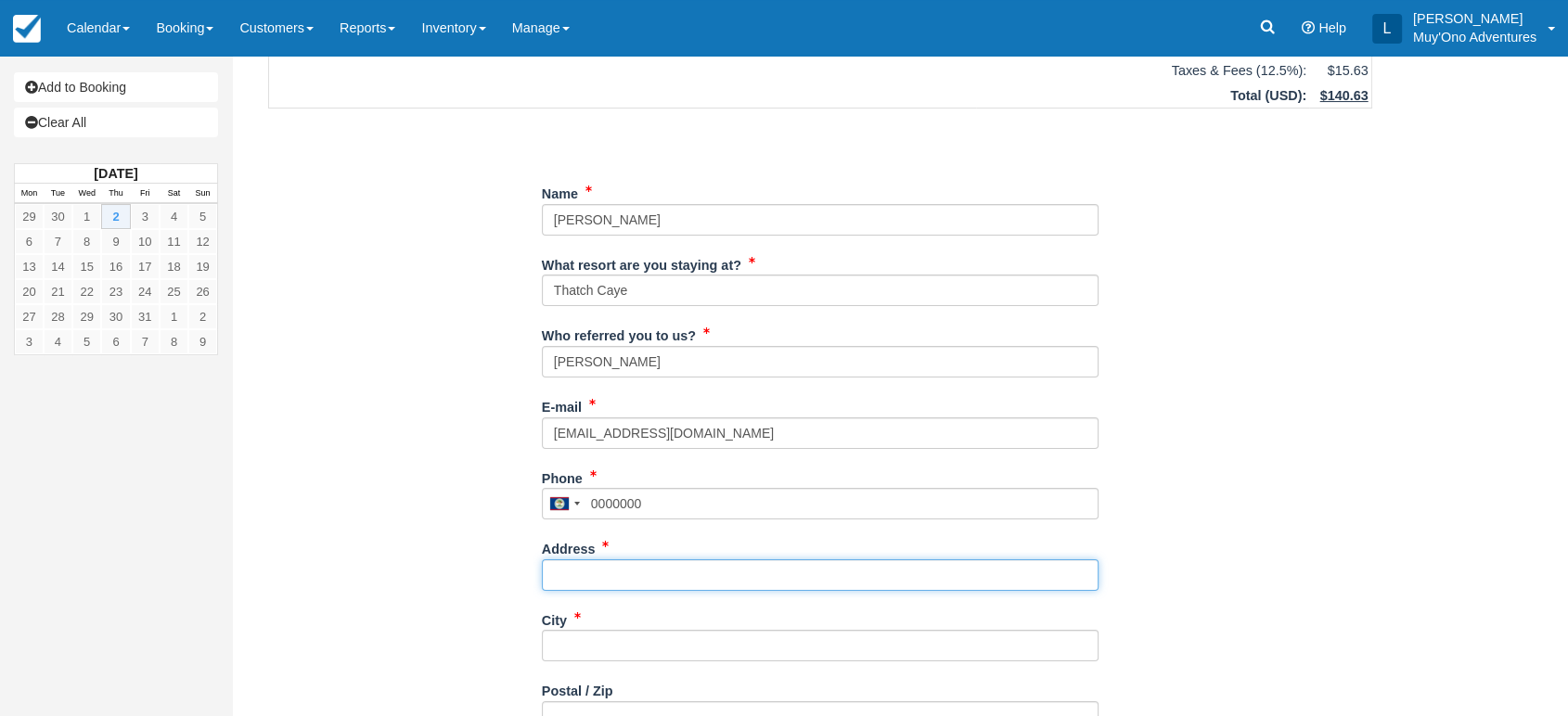
click at [572, 575] on input "Address" at bounding box center [820, 575] width 557 height 32
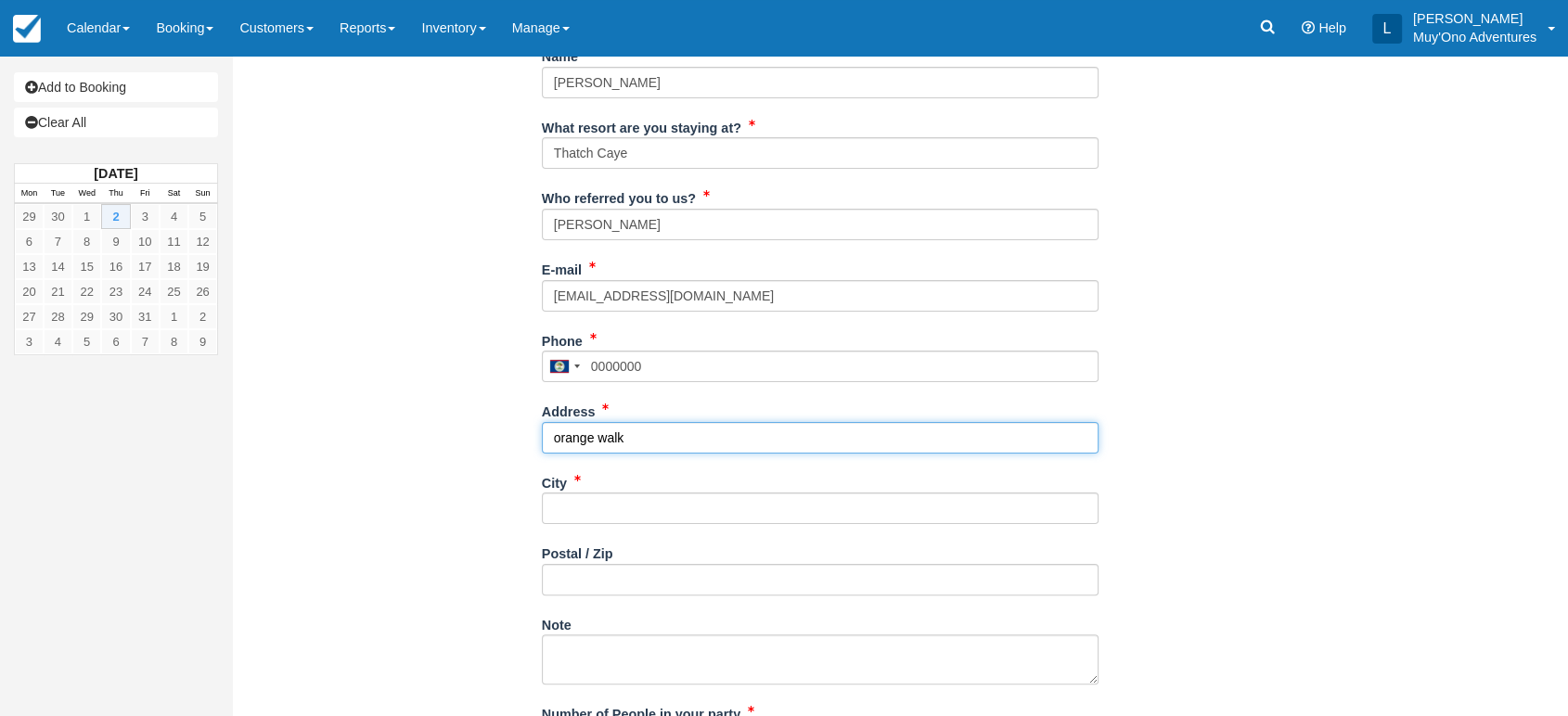
scroll to position [309, 0]
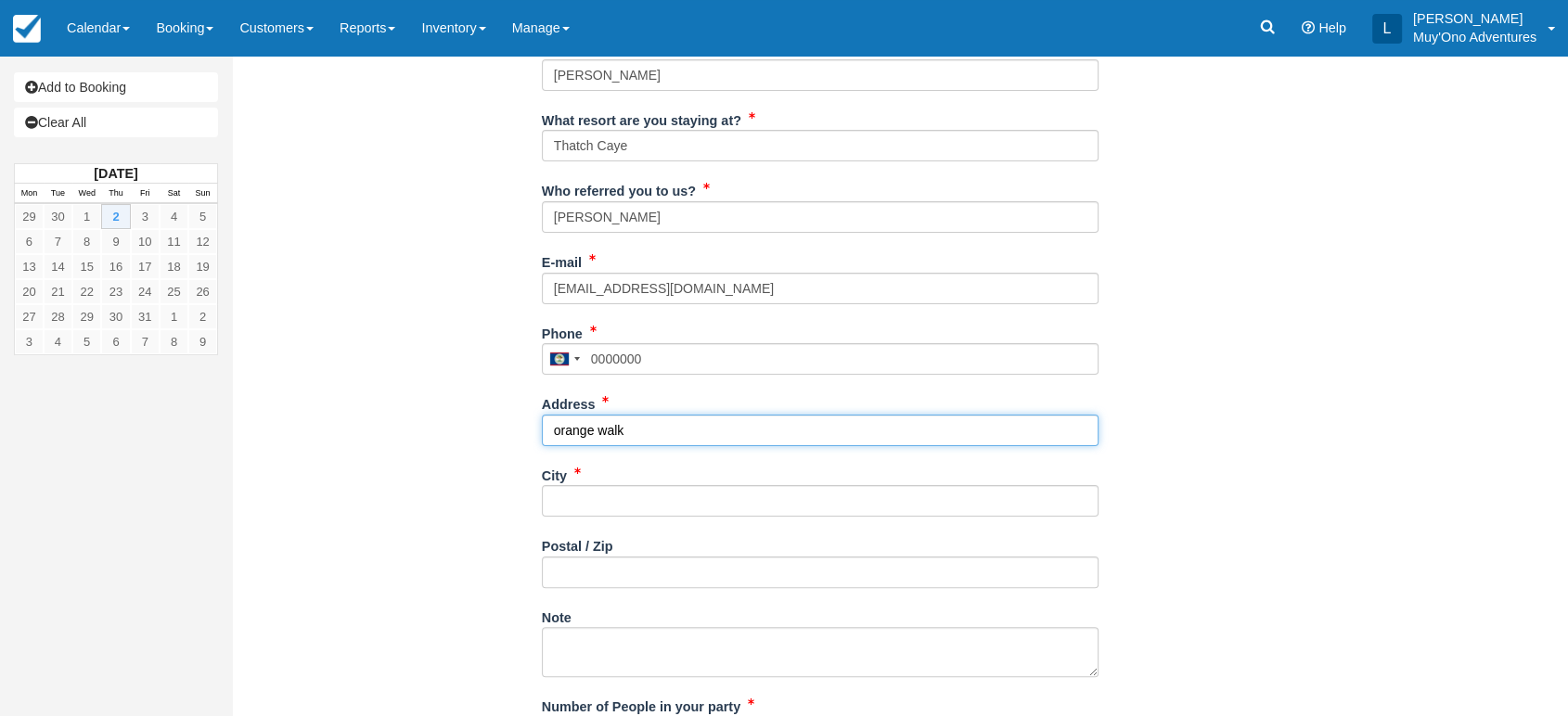
type input "orange walk"
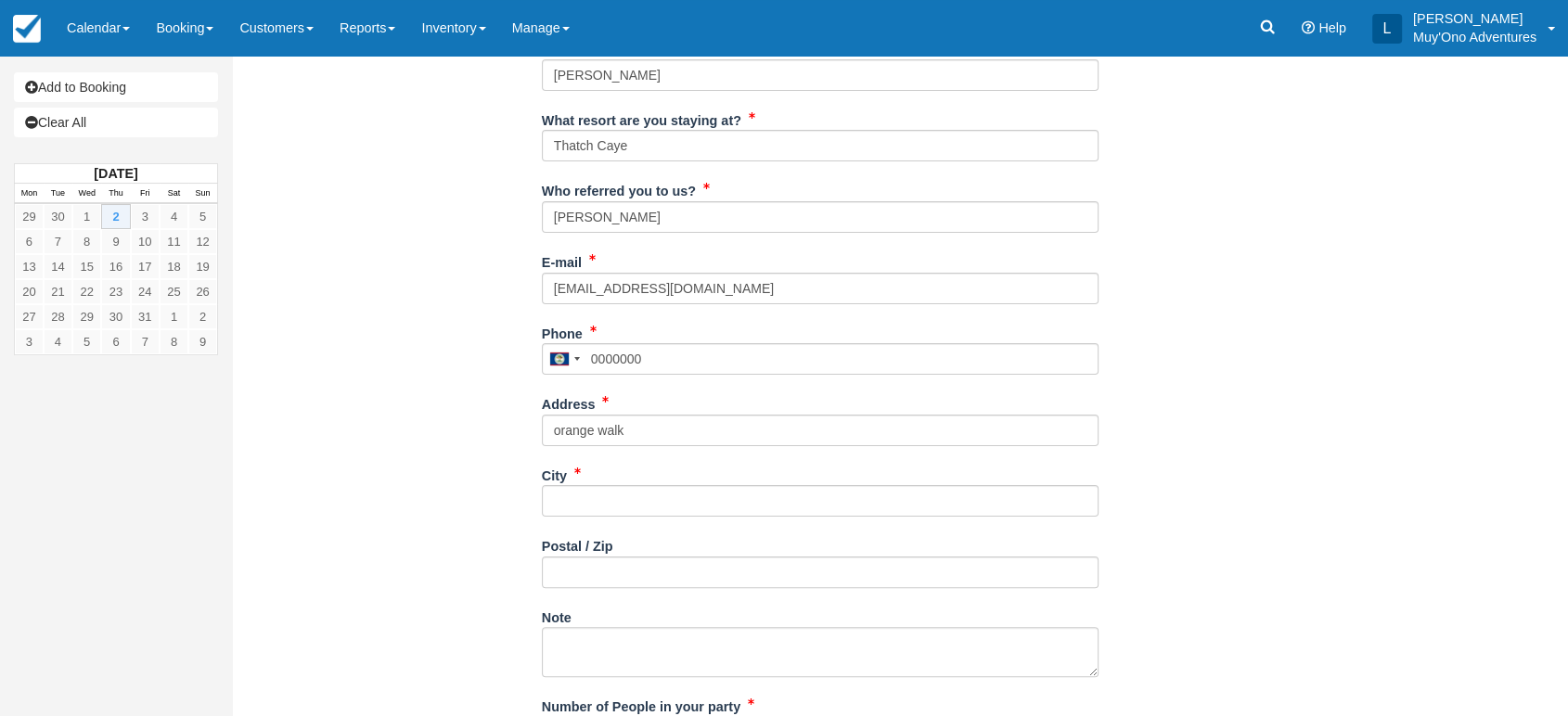
click at [608, 518] on div "City" at bounding box center [820, 496] width 557 height 72
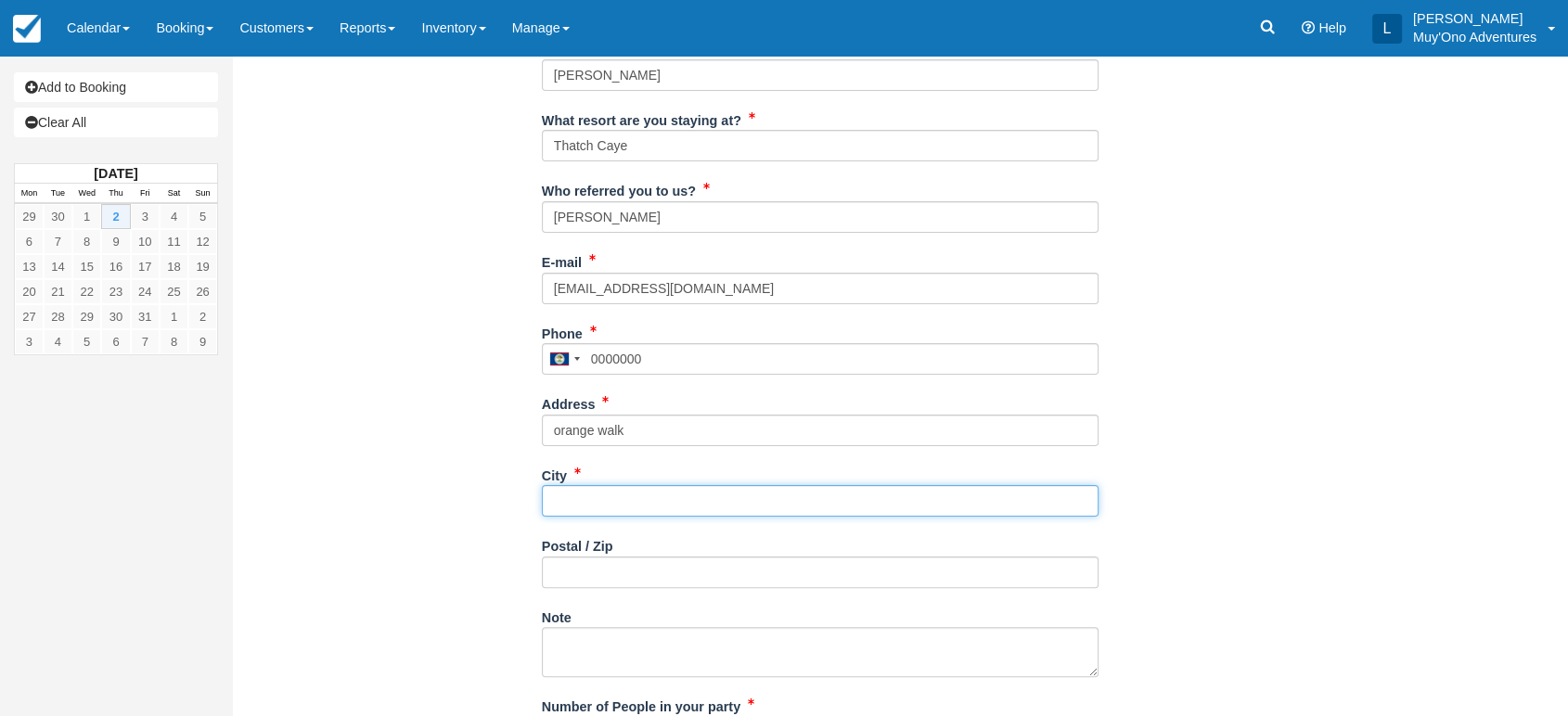
click at [610, 515] on input "City" at bounding box center [820, 501] width 557 height 32
type input "b"
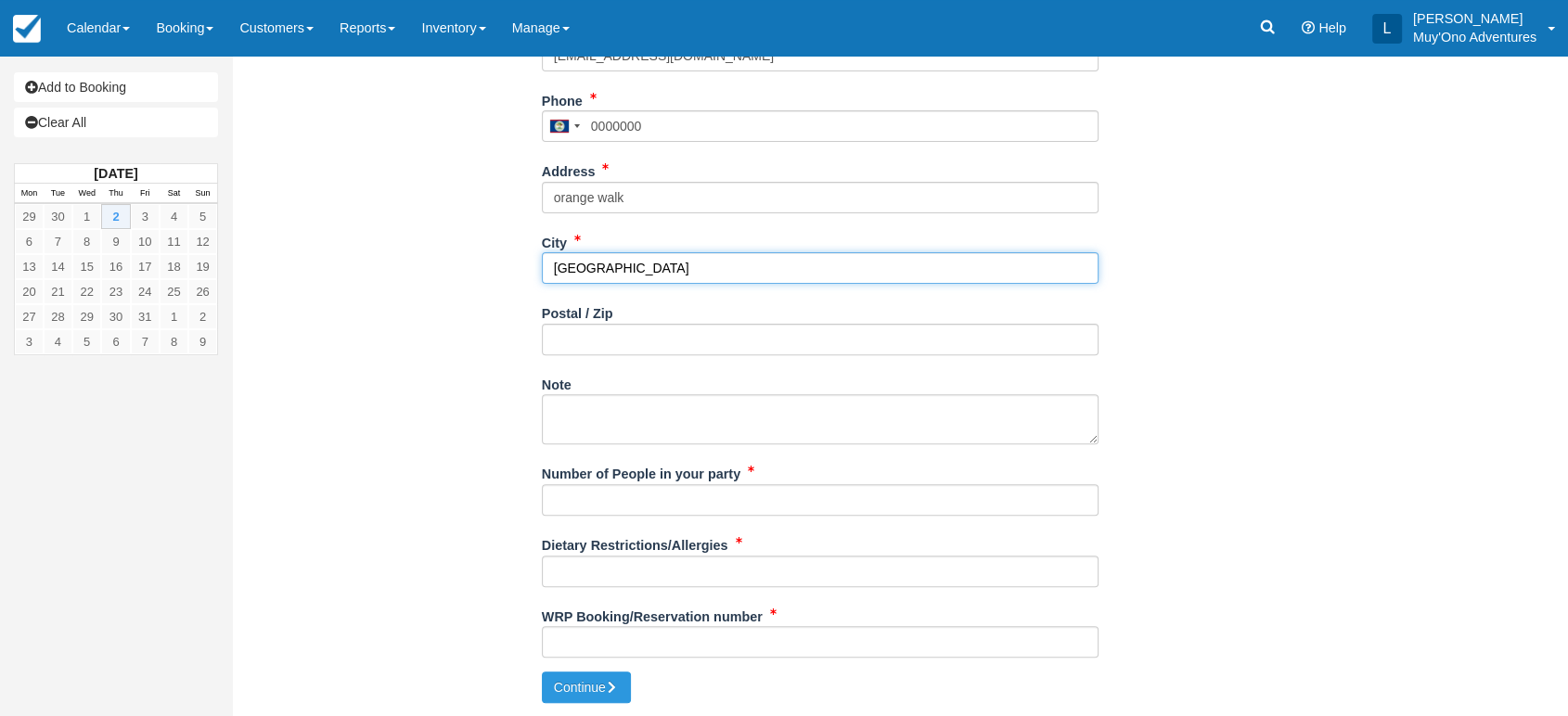
type input "[GEOGRAPHIC_DATA]"
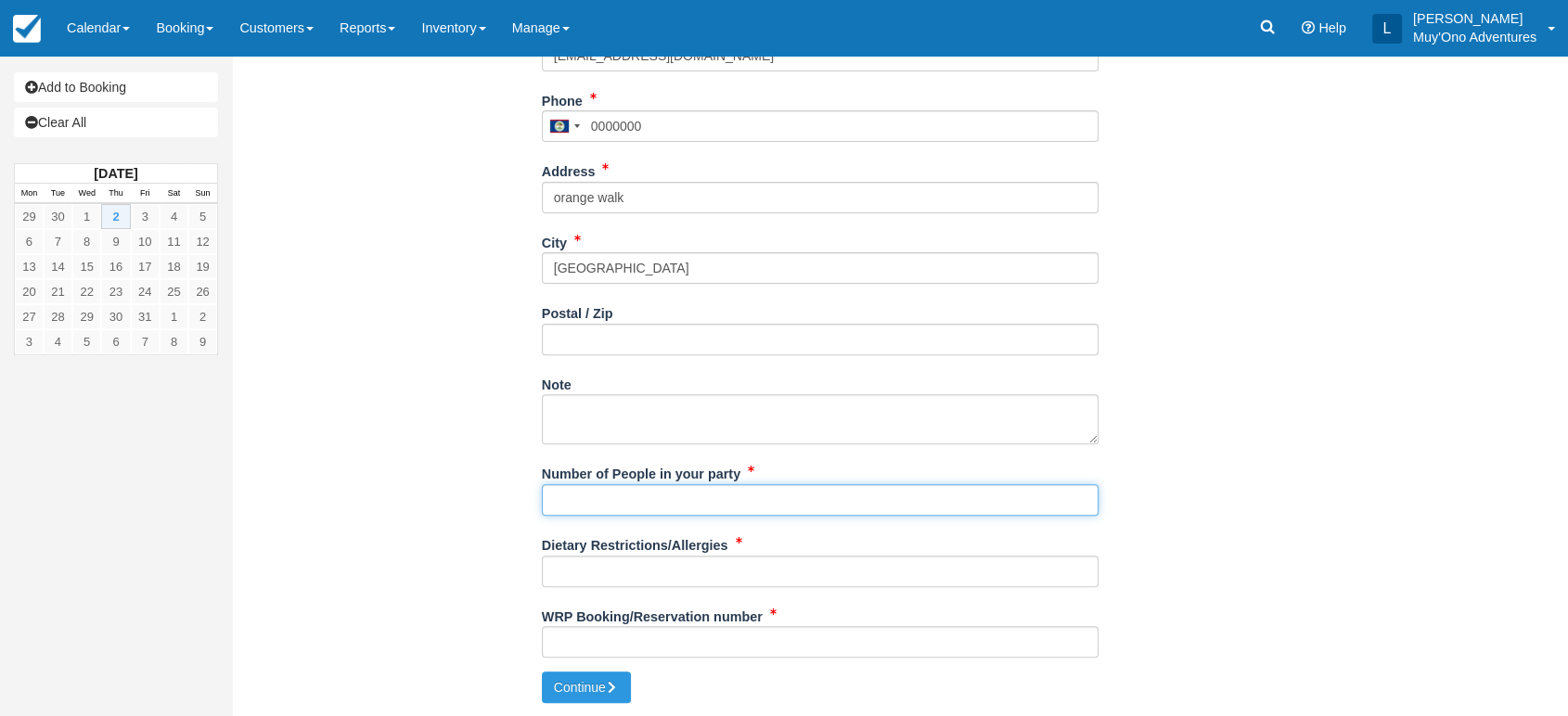
click at [654, 501] on input "Number of People in your party" at bounding box center [820, 501] width 557 height 32
type input "1"
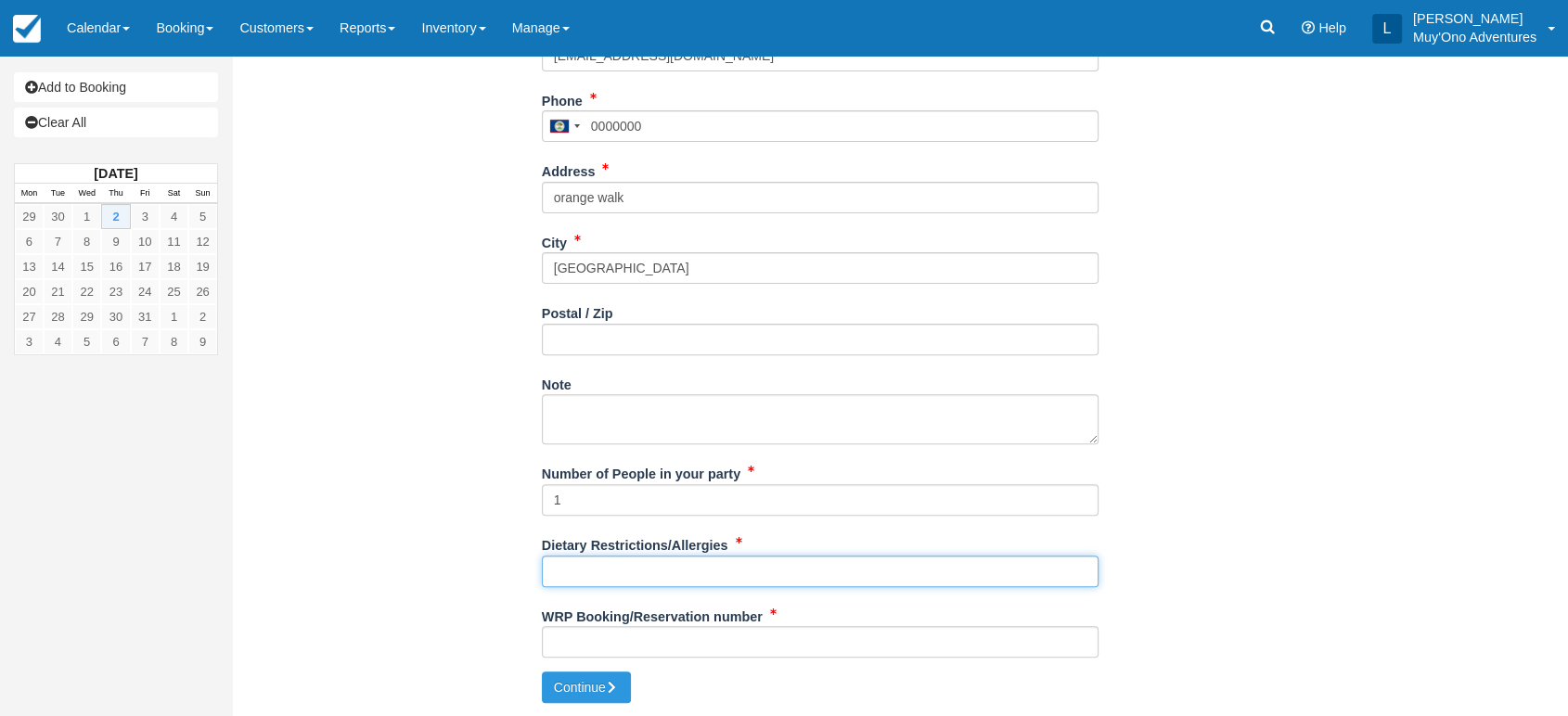
click at [609, 565] on input "Dietary Restrictions/Allergies" at bounding box center [820, 572] width 557 height 32
type input "na"
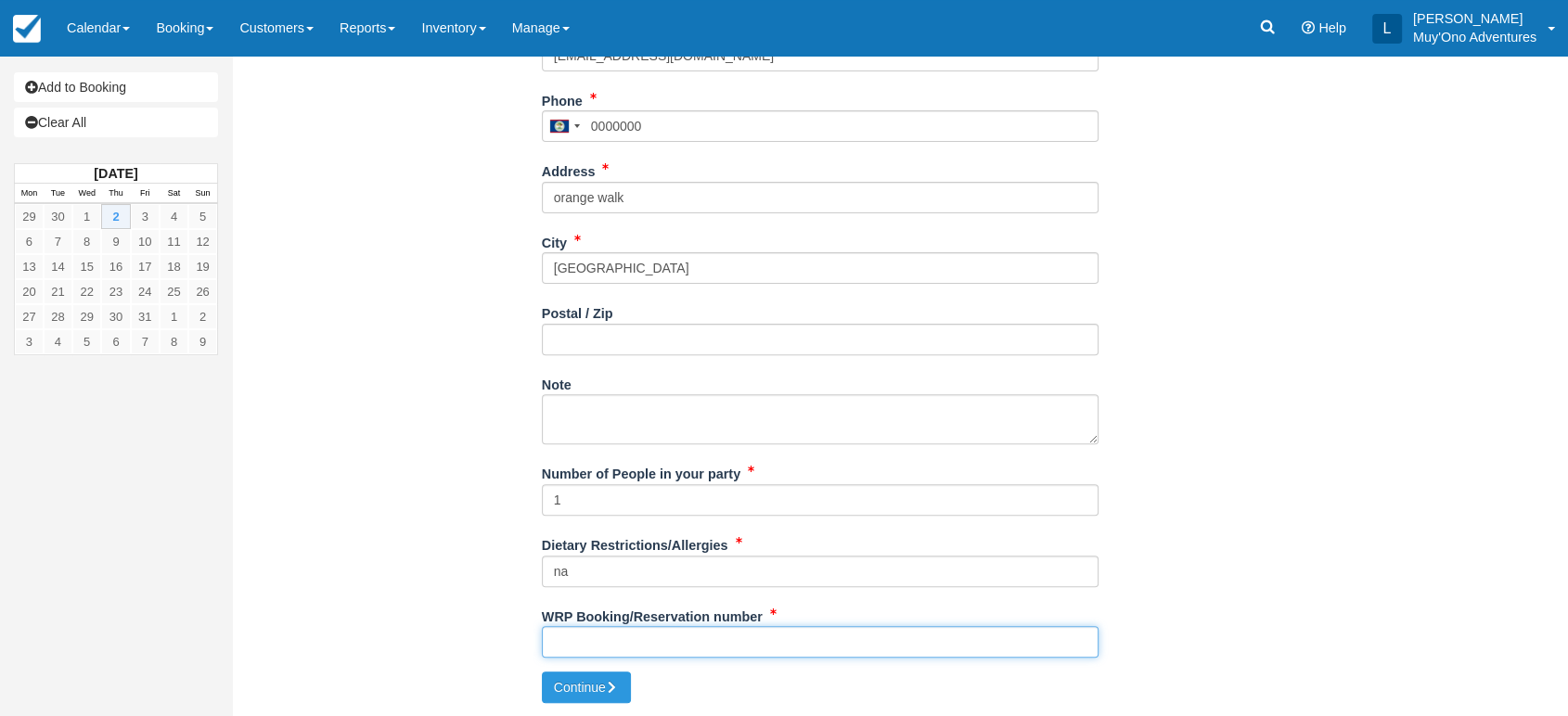
click at [636, 643] on input "WRP Booking/Reservation number" at bounding box center [820, 643] width 557 height 32
paste input "#48477483"
type input "#48477483"
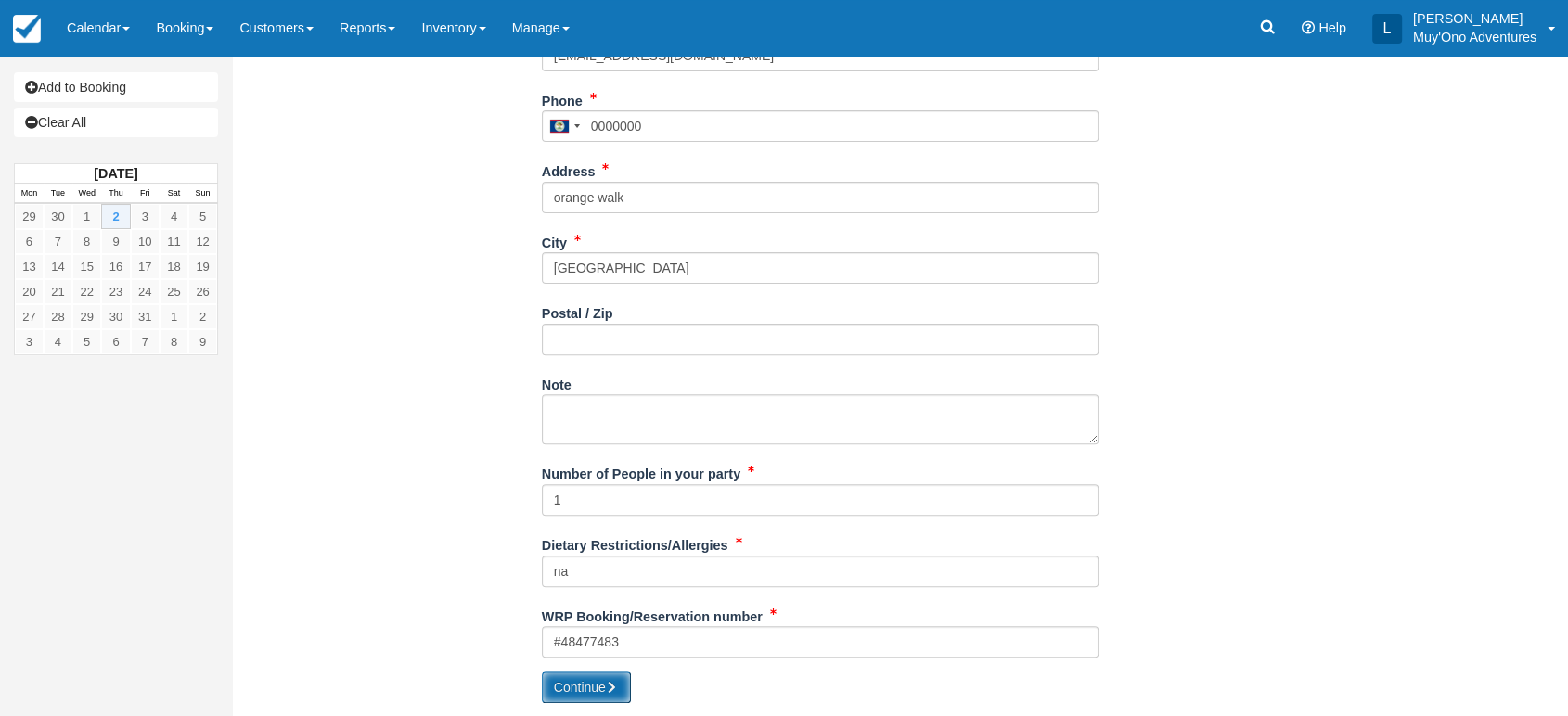
click at [589, 677] on button "Continue" at bounding box center [587, 687] width 89 height 32
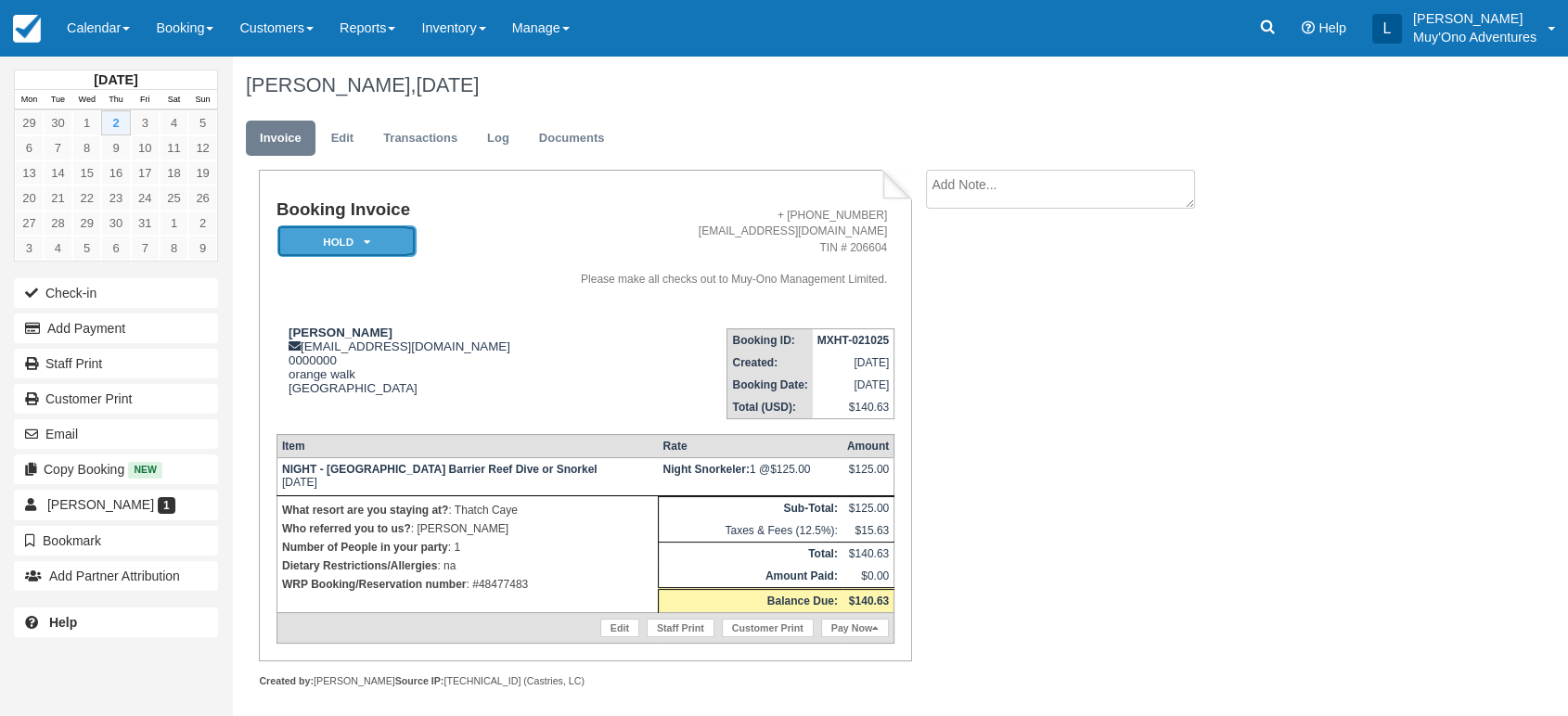
click at [387, 235] on em "HOLD" at bounding box center [347, 241] width 139 height 33
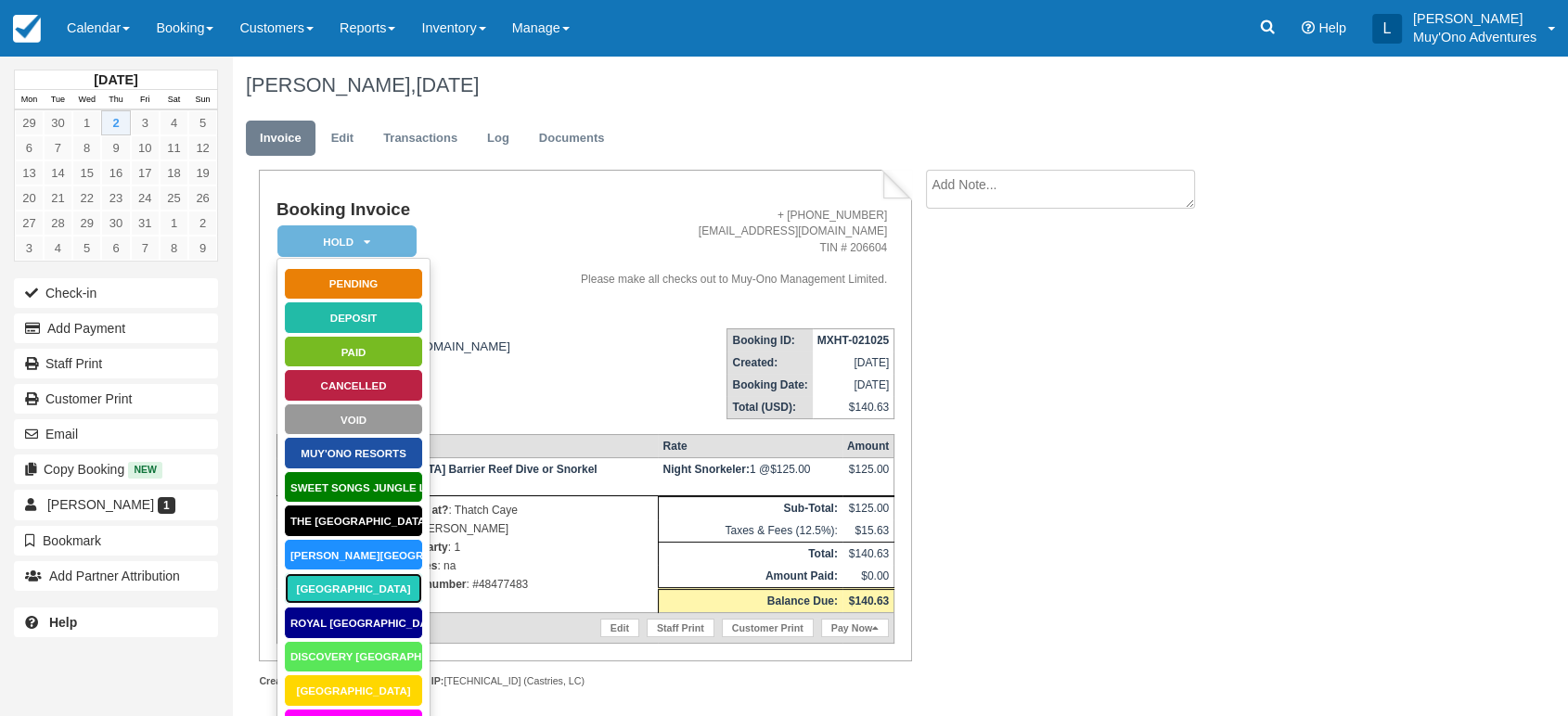
click at [357, 585] on link "[GEOGRAPHIC_DATA]" at bounding box center [354, 588] width 139 height 33
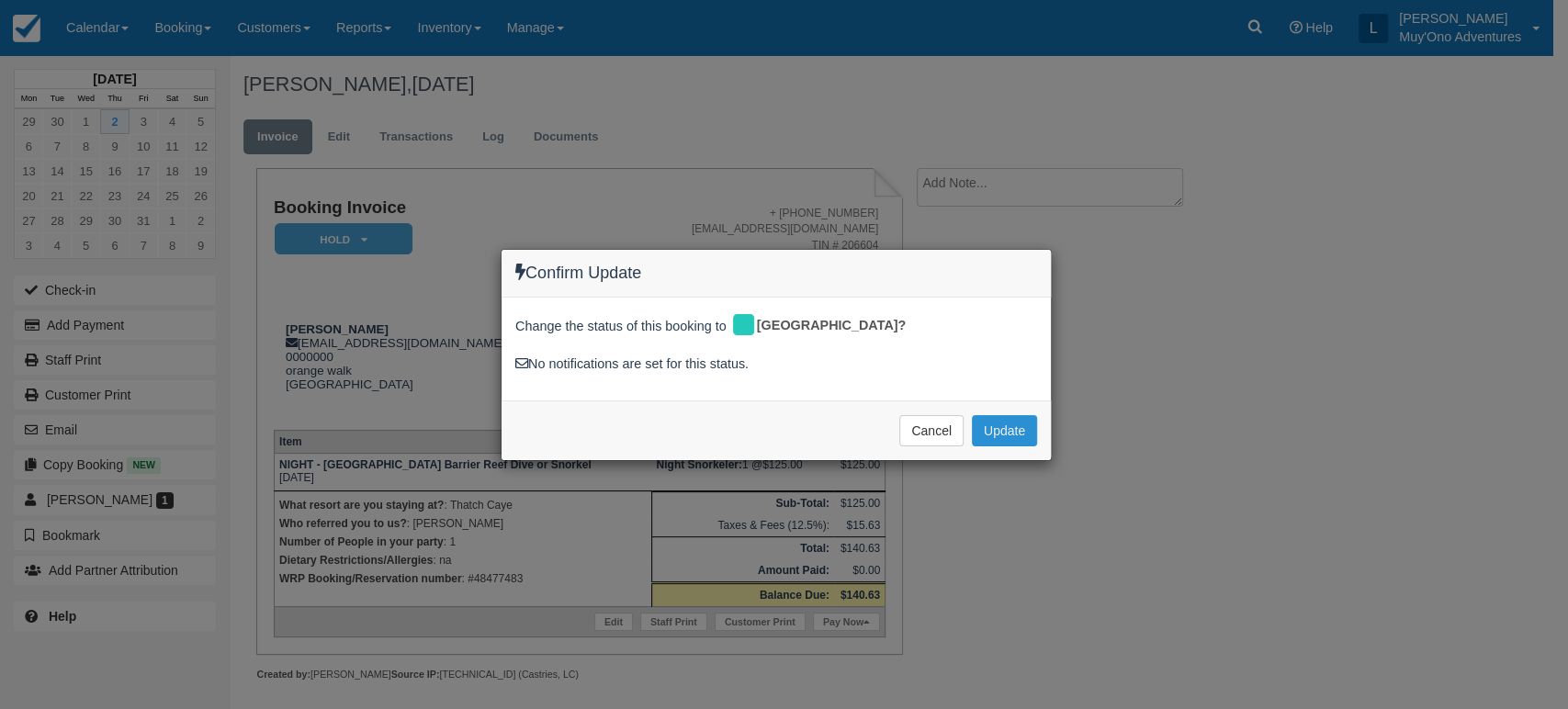
click at [1014, 438] on button "Update" at bounding box center [1004, 431] width 65 height 31
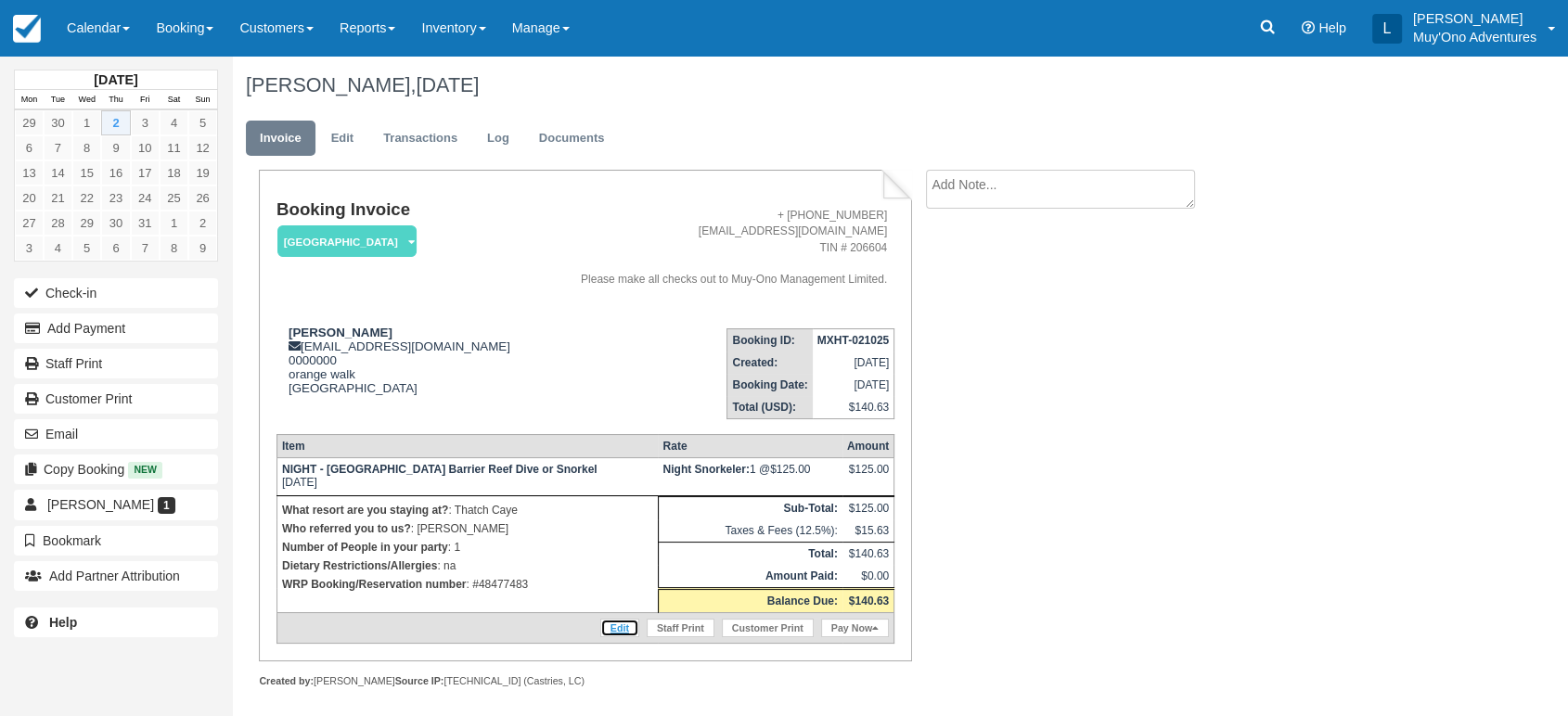
click at [624, 627] on link "Edit" at bounding box center [619, 628] width 39 height 19
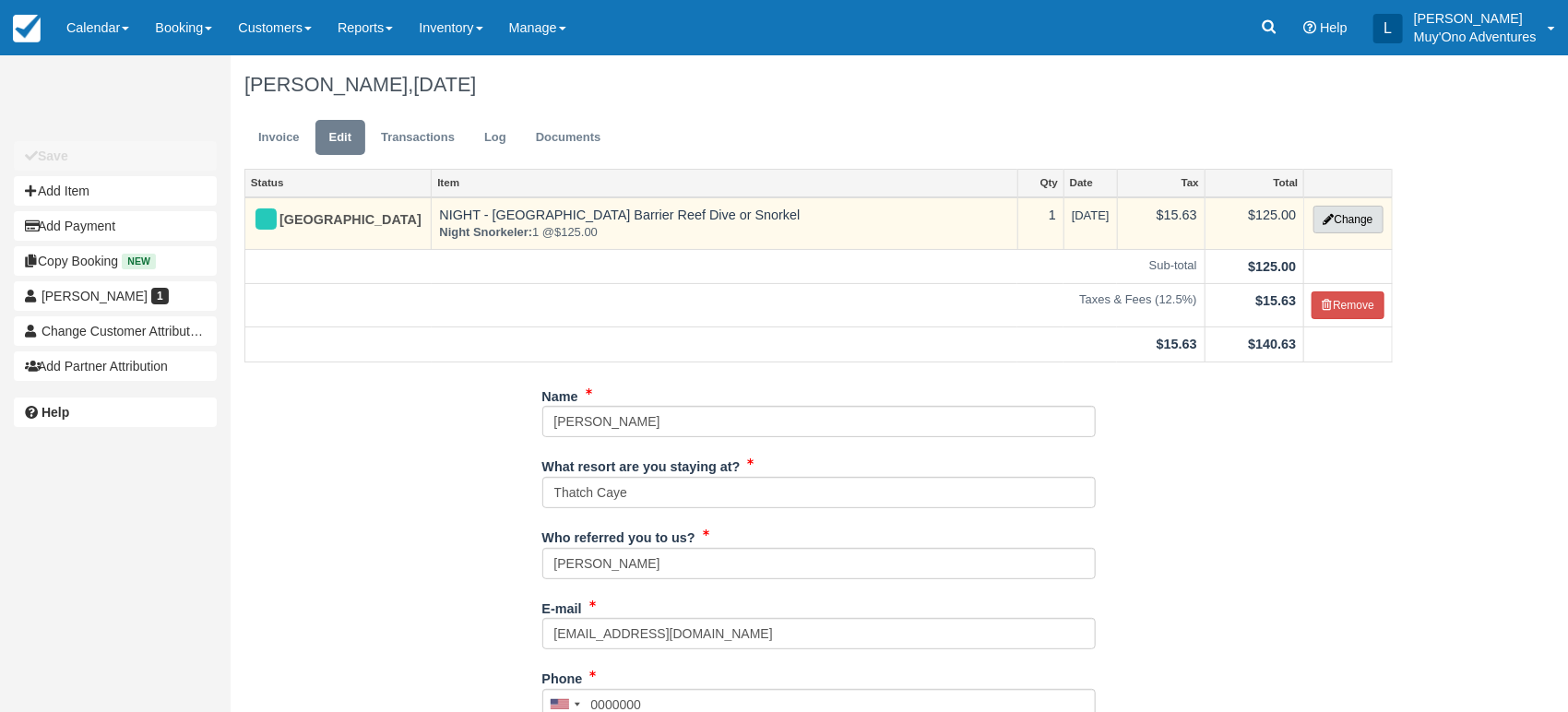
click at [1341, 211] on button "Change" at bounding box center [1348, 219] width 70 height 28
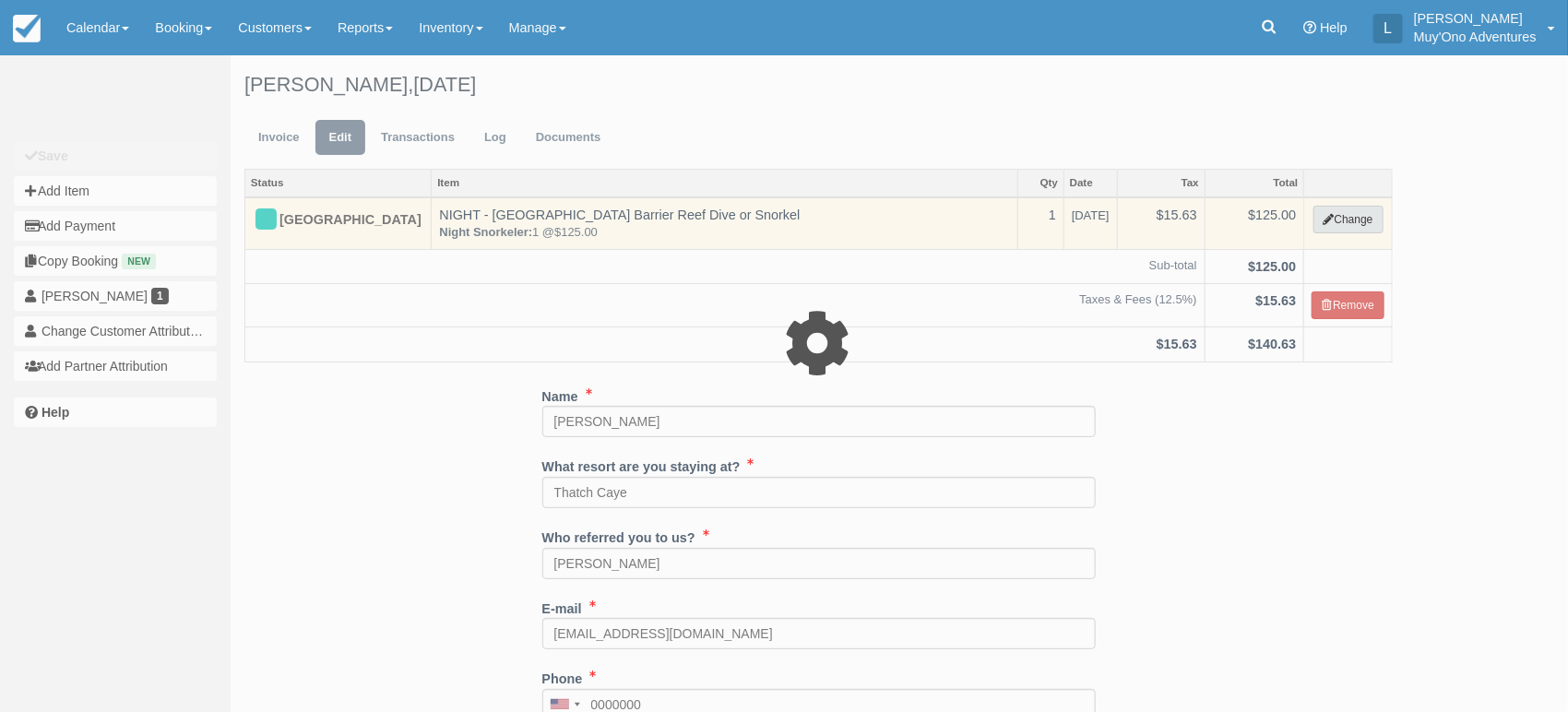
select select "64"
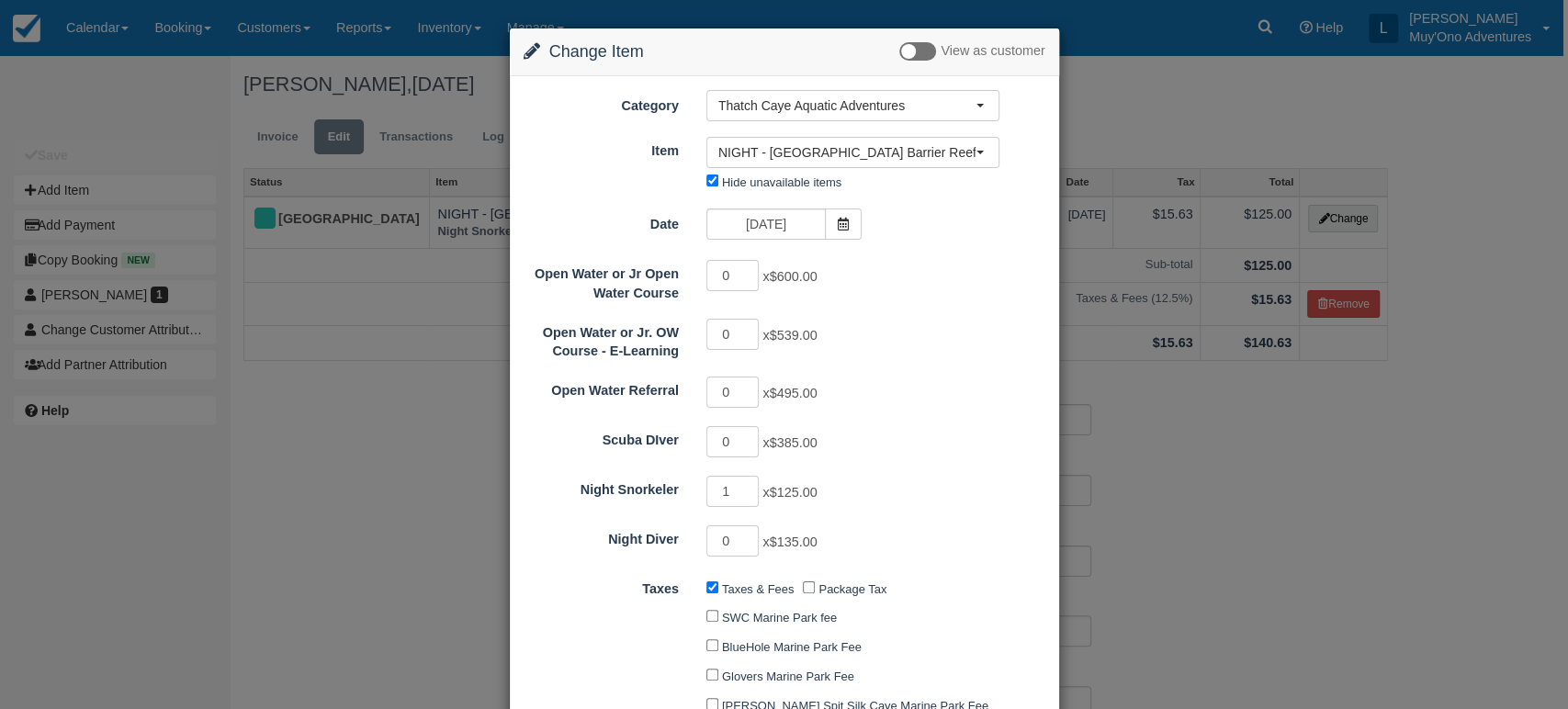
scroll to position [315, 0]
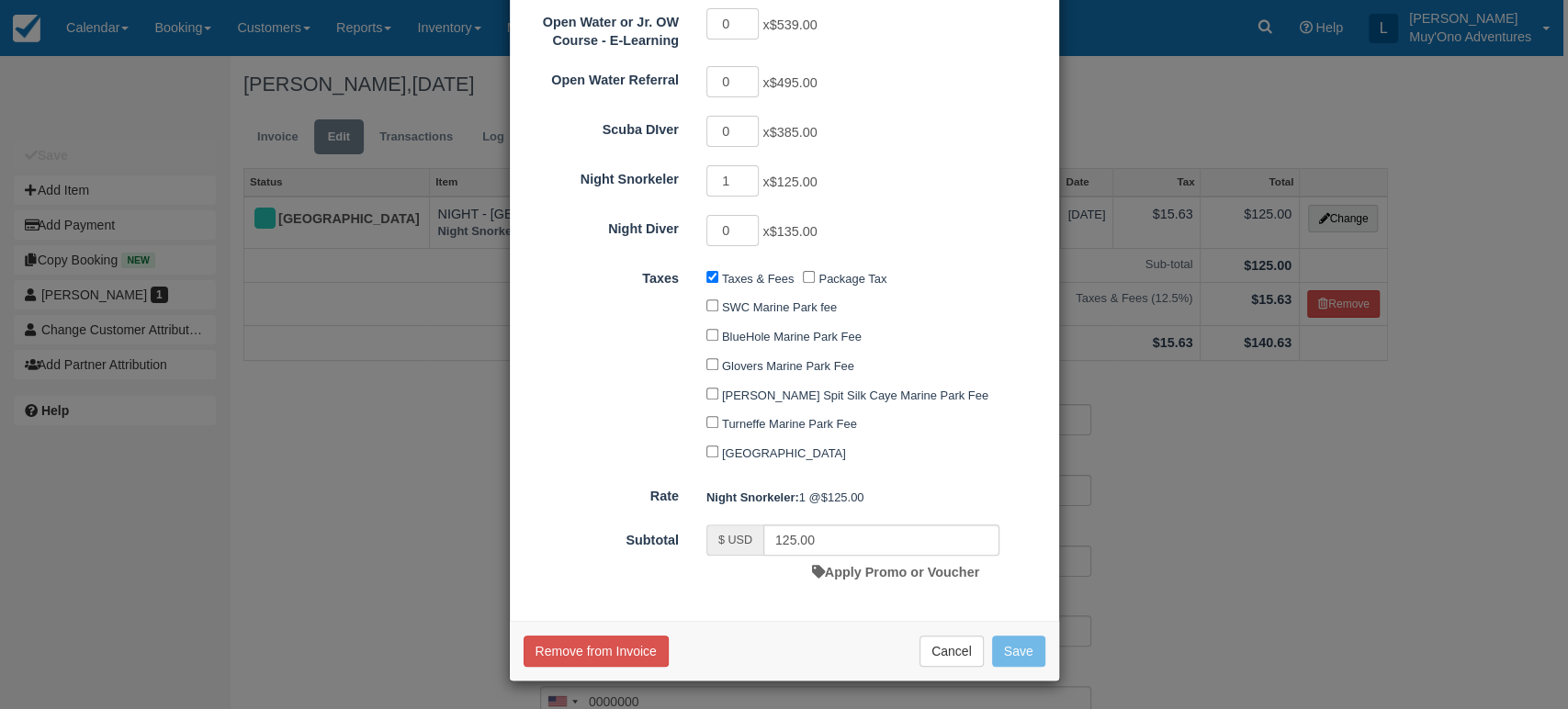
click at [845, 524] on form "Category Thatch Caye Aquatic Adventures Muy'Ono Resorts Gift Certificates Agent…" at bounding box center [784, 184] width 522 height 809
click at [837, 531] on input "125.00" at bounding box center [881, 540] width 236 height 31
type input "1"
type input "62.50"
click at [1007, 640] on button "Save" at bounding box center [1018, 652] width 53 height 31
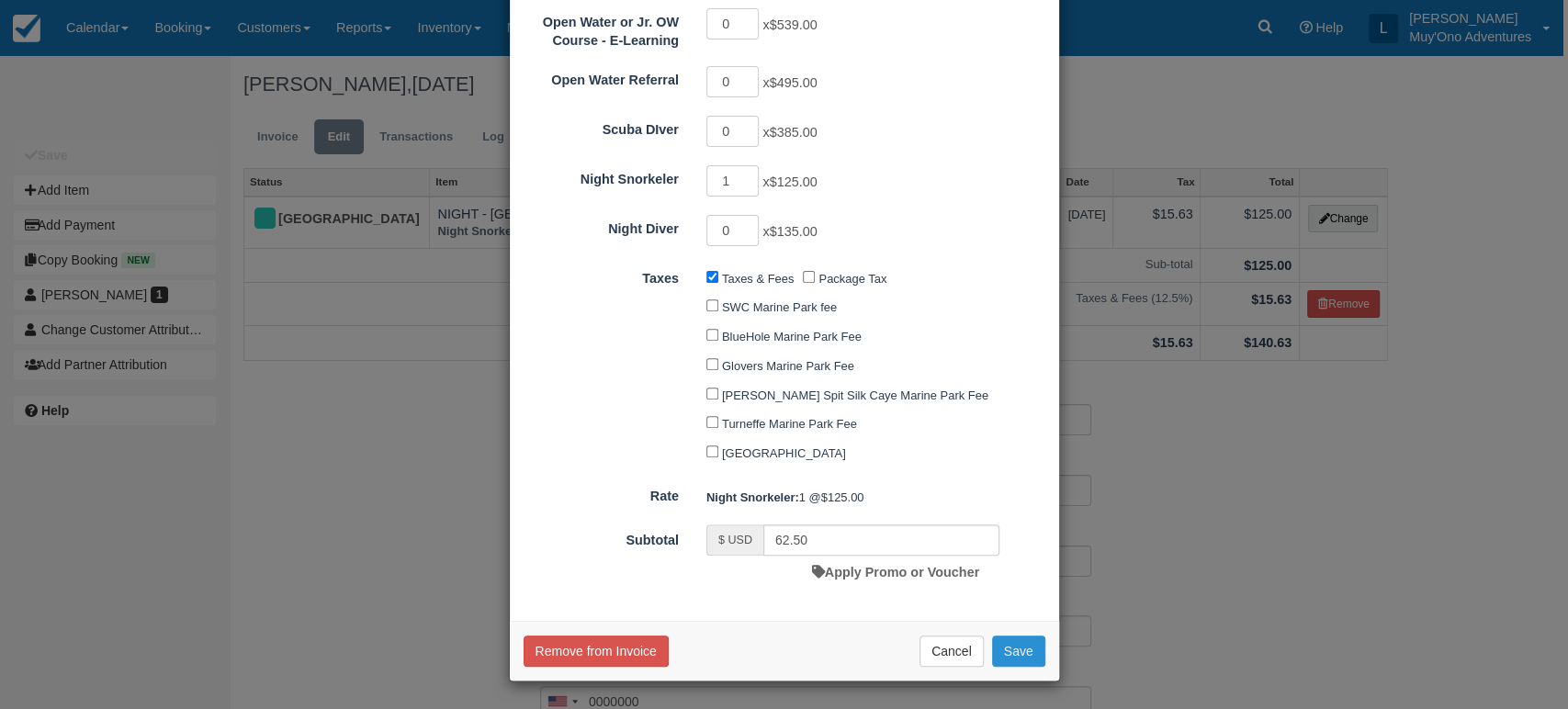
checkbox input "false"
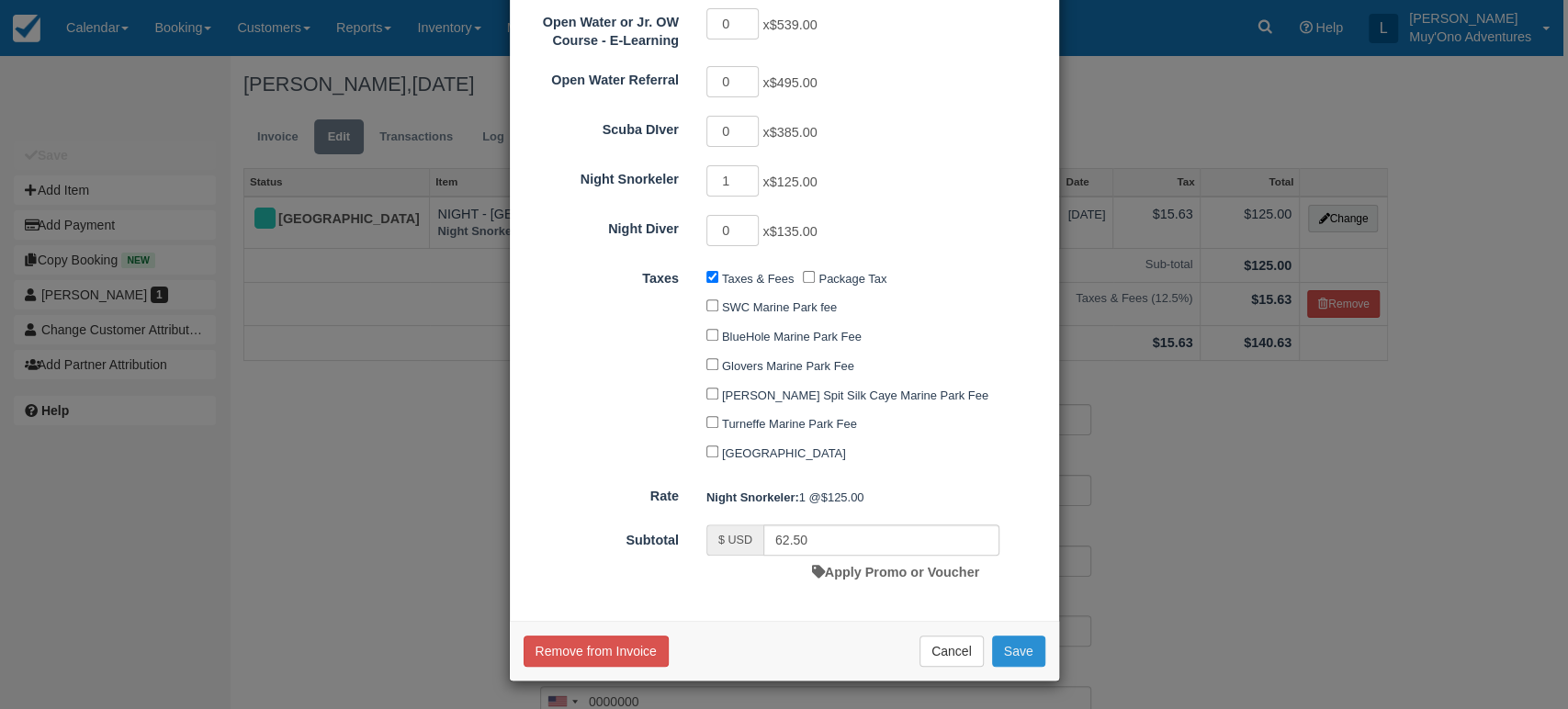
checkbox input "false"
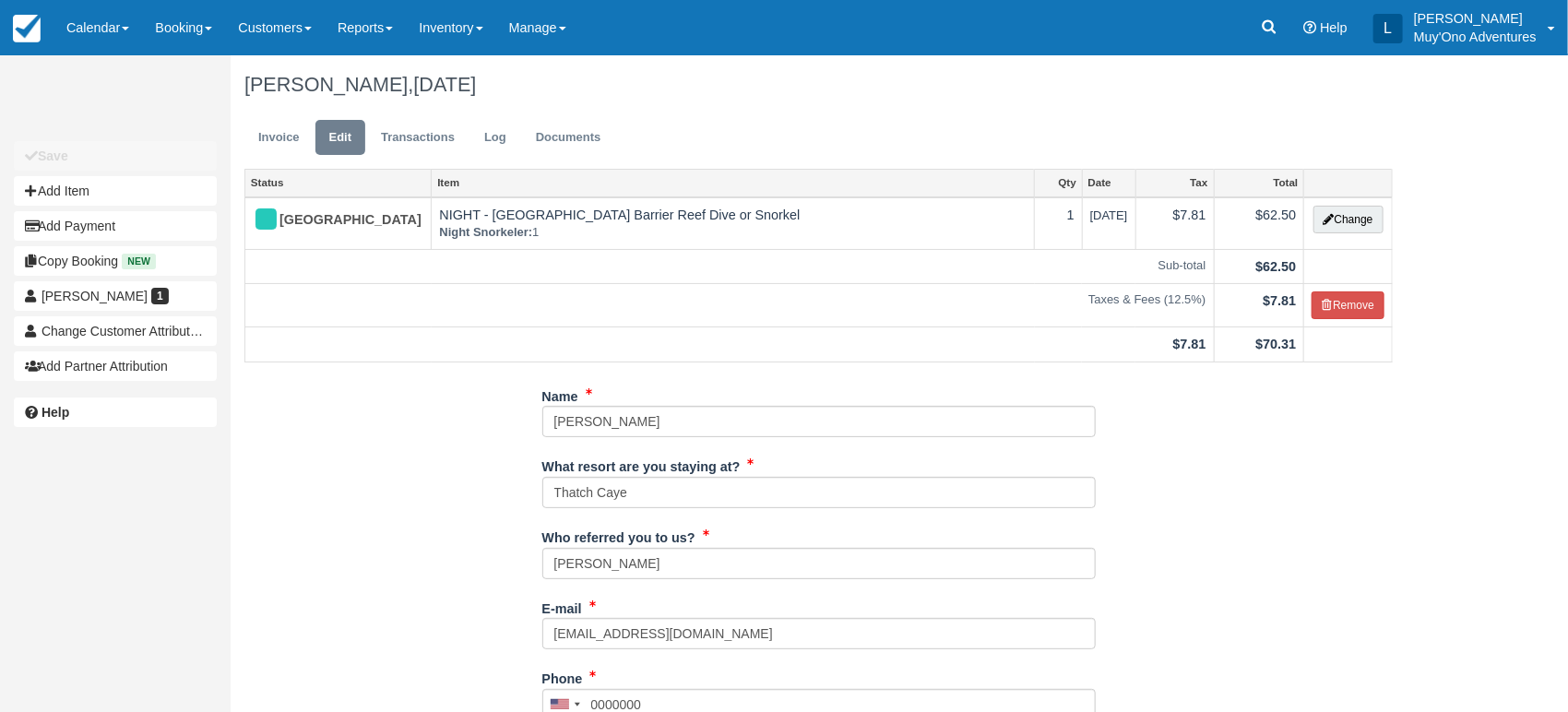
scroll to position [489, 0]
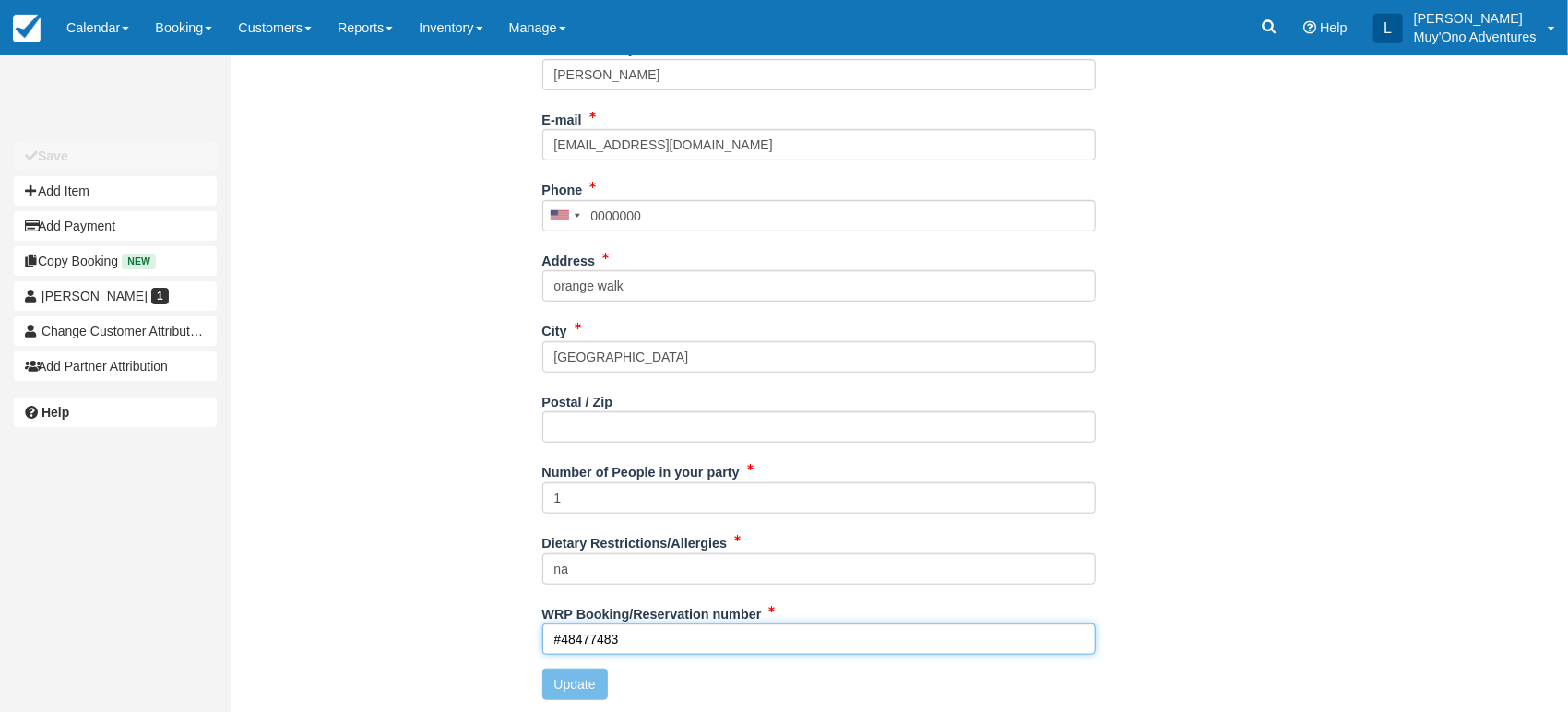
click at [650, 643] on input "#48477483" at bounding box center [819, 640] width 554 height 32
click at [646, 637] on input "#48477483" at bounding box center [819, 640] width 554 height 32
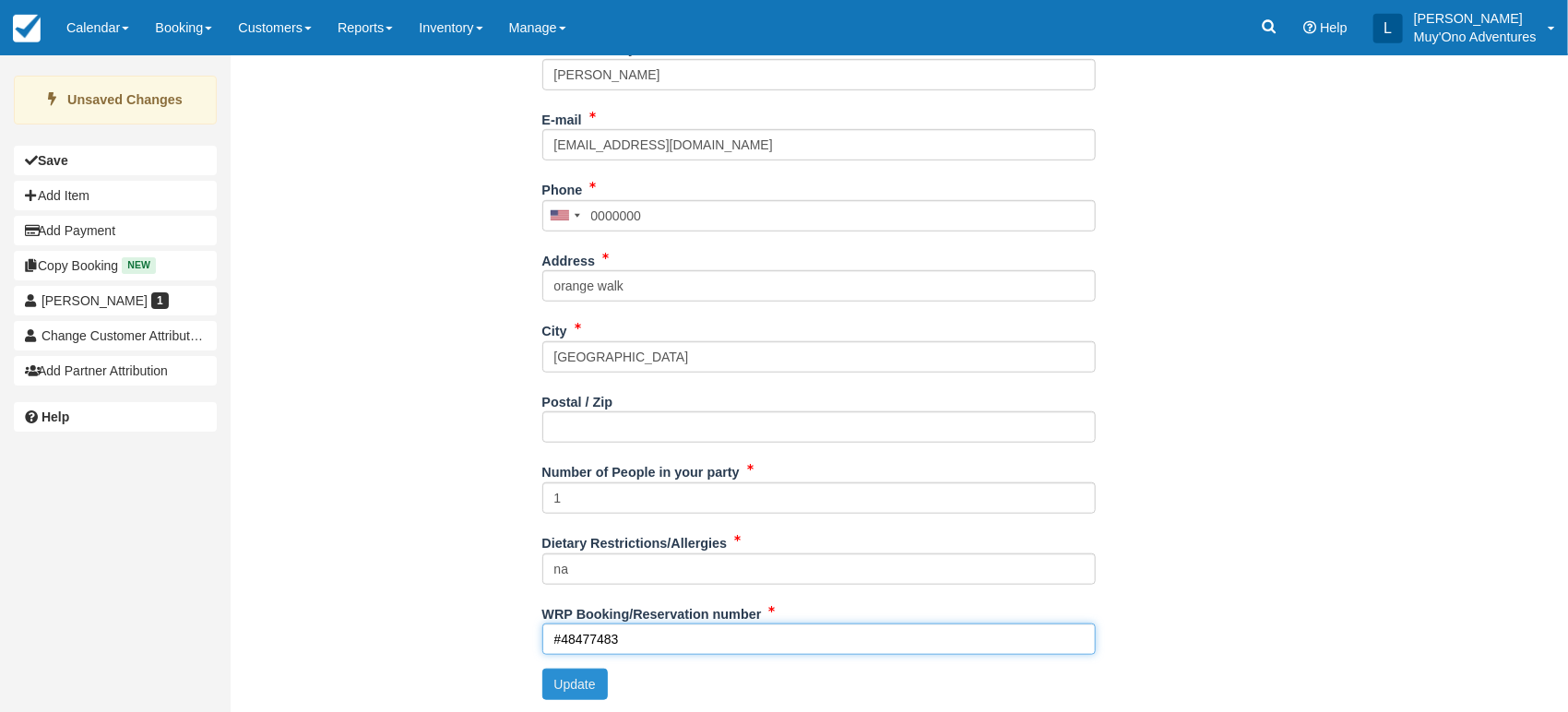
type input "#48477483"
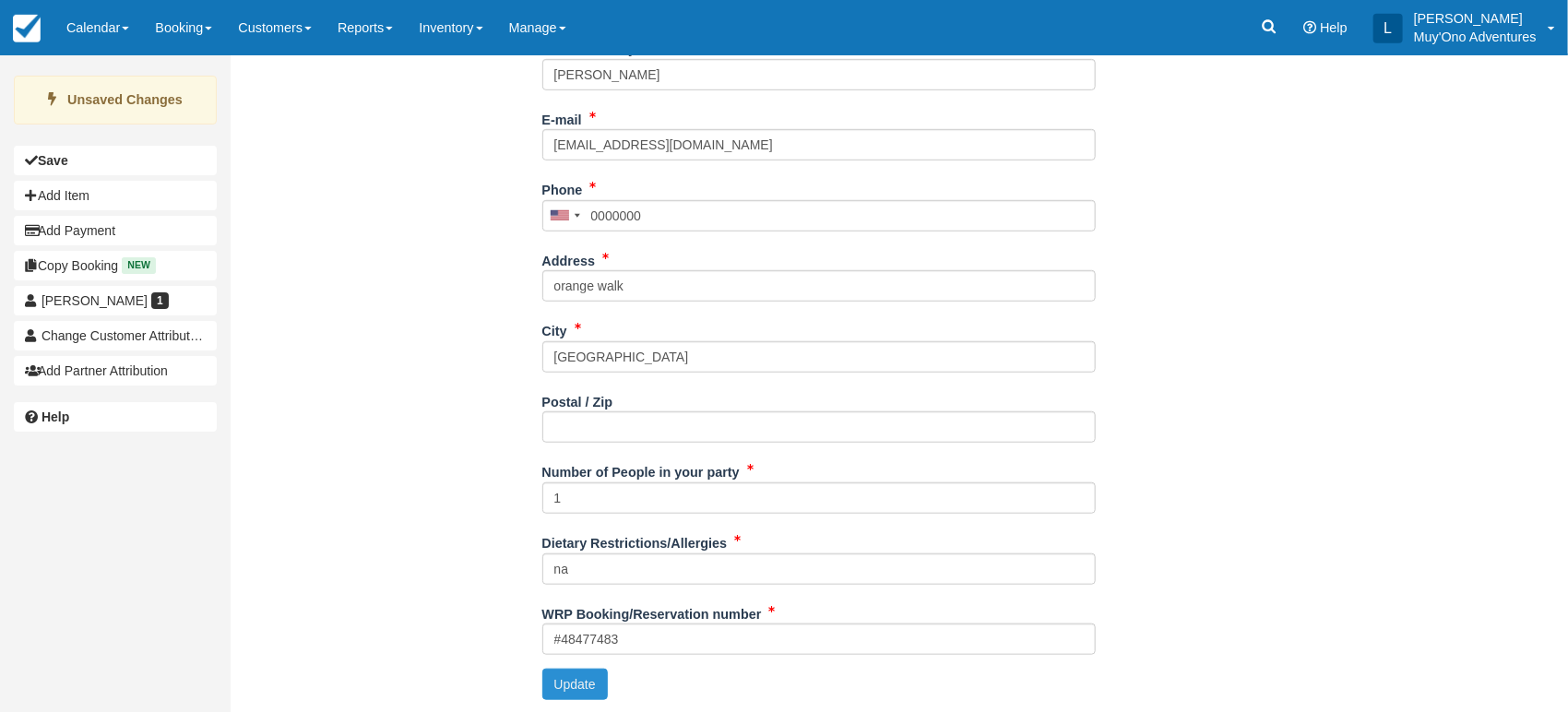
click at [561, 673] on button "Update" at bounding box center [575, 684] width 65 height 32
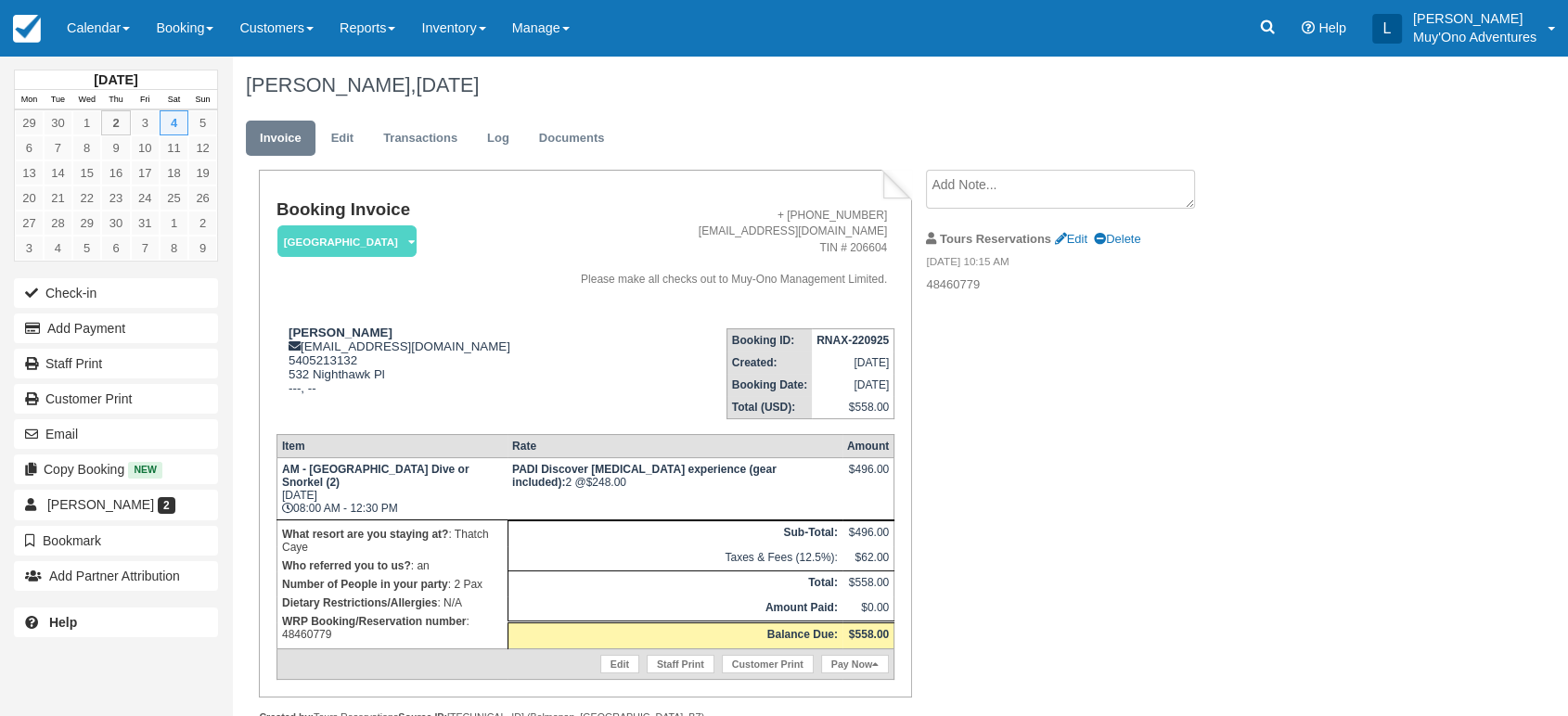
scroll to position [41, 0]
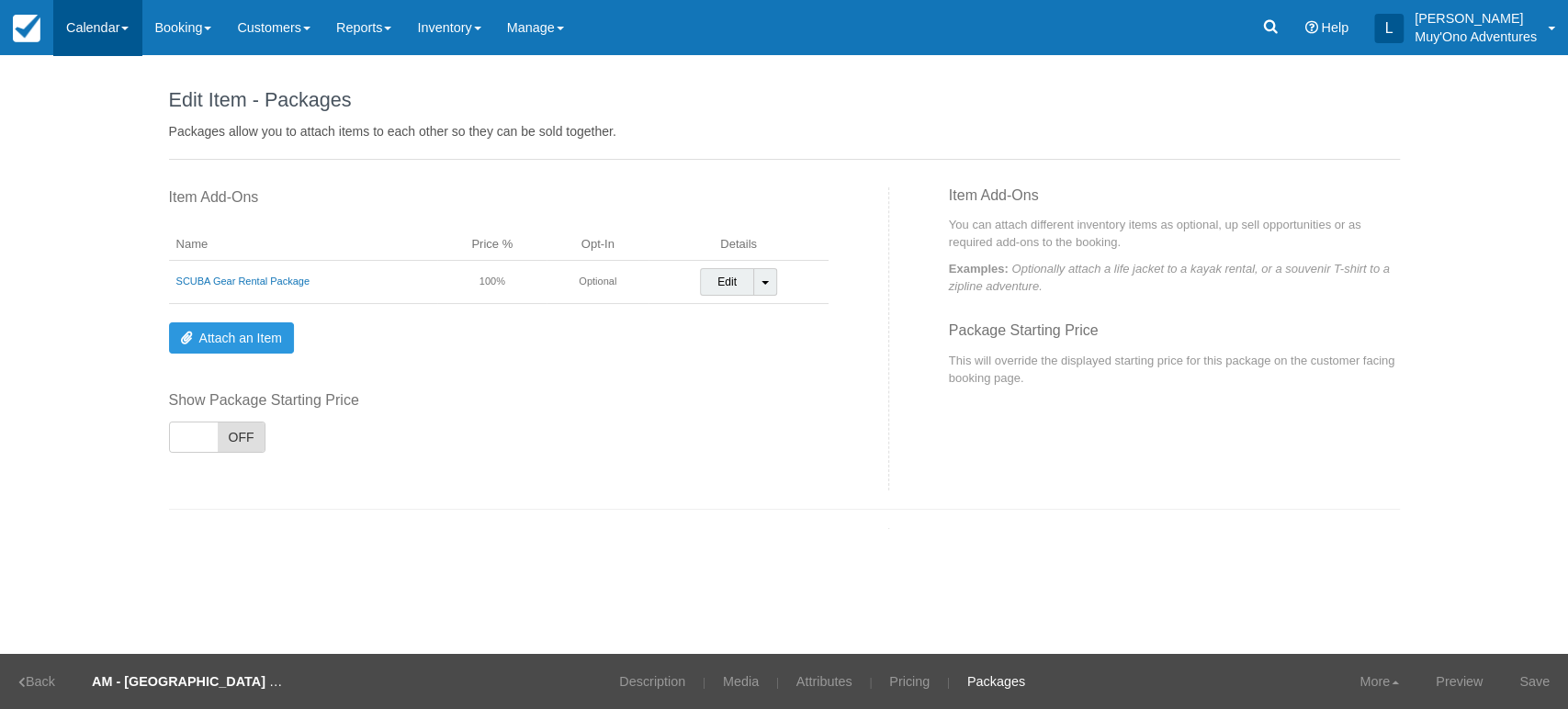
click at [131, 16] on link "Calendar" at bounding box center [97, 28] width 88 height 55
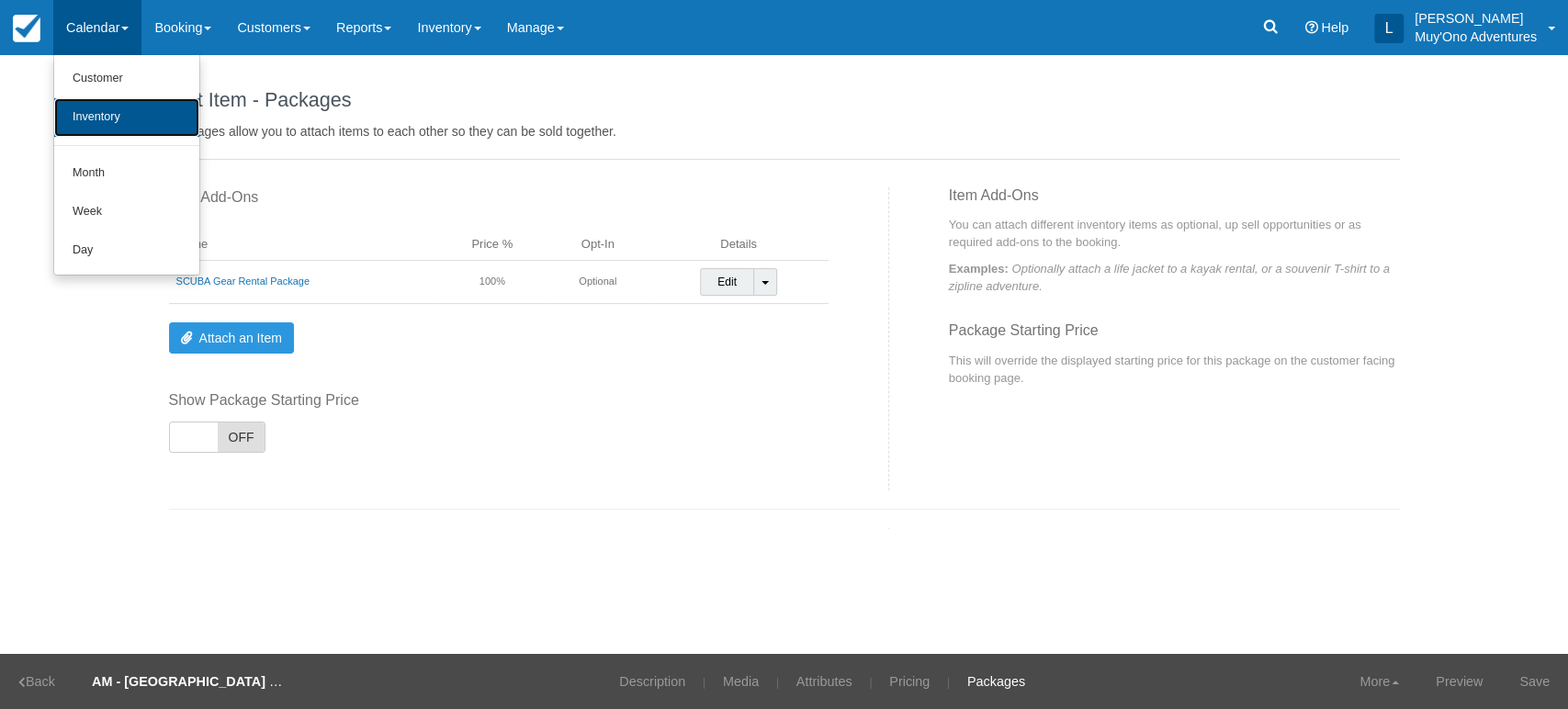
click at [105, 131] on link "Inventory" at bounding box center [127, 117] width 145 height 38
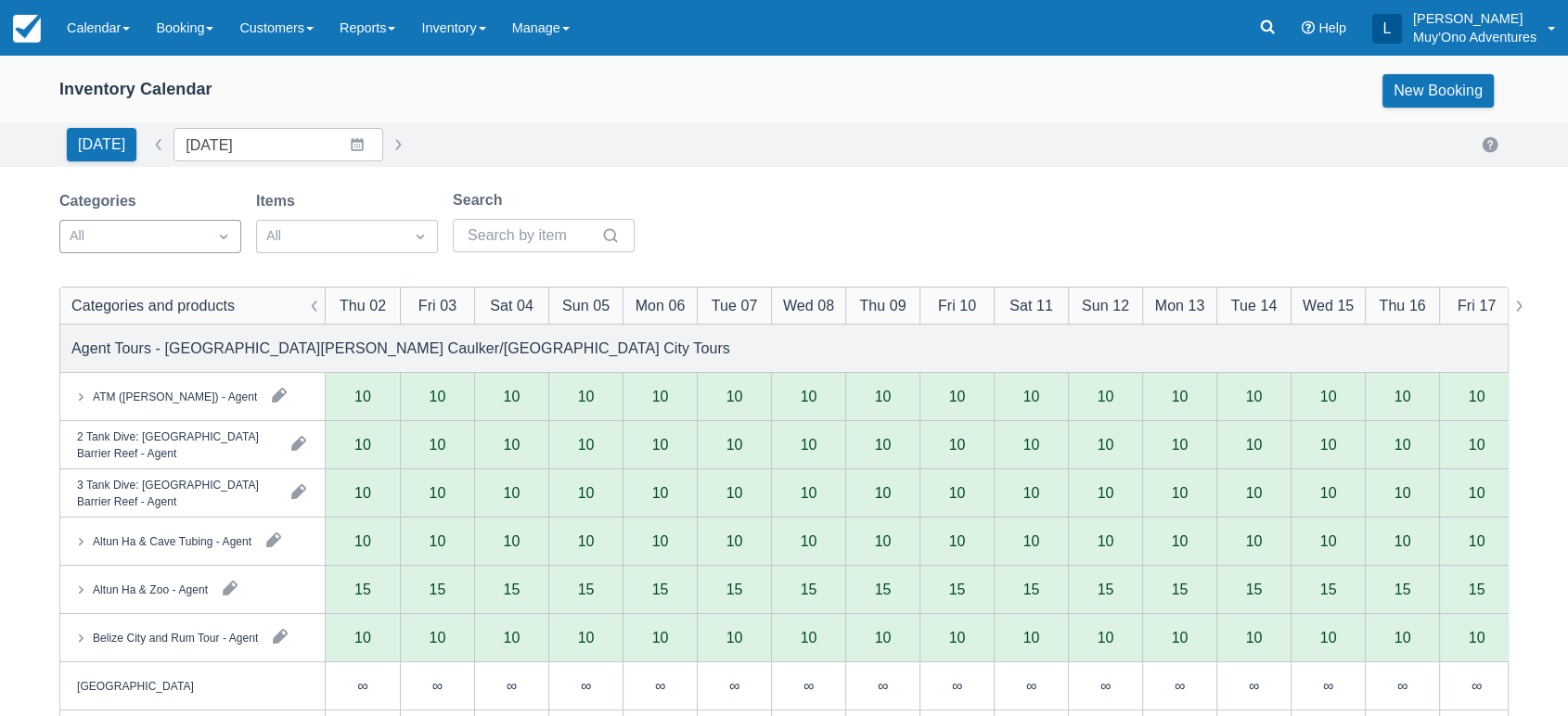
click at [218, 246] on div at bounding box center [223, 236] width 34 height 26
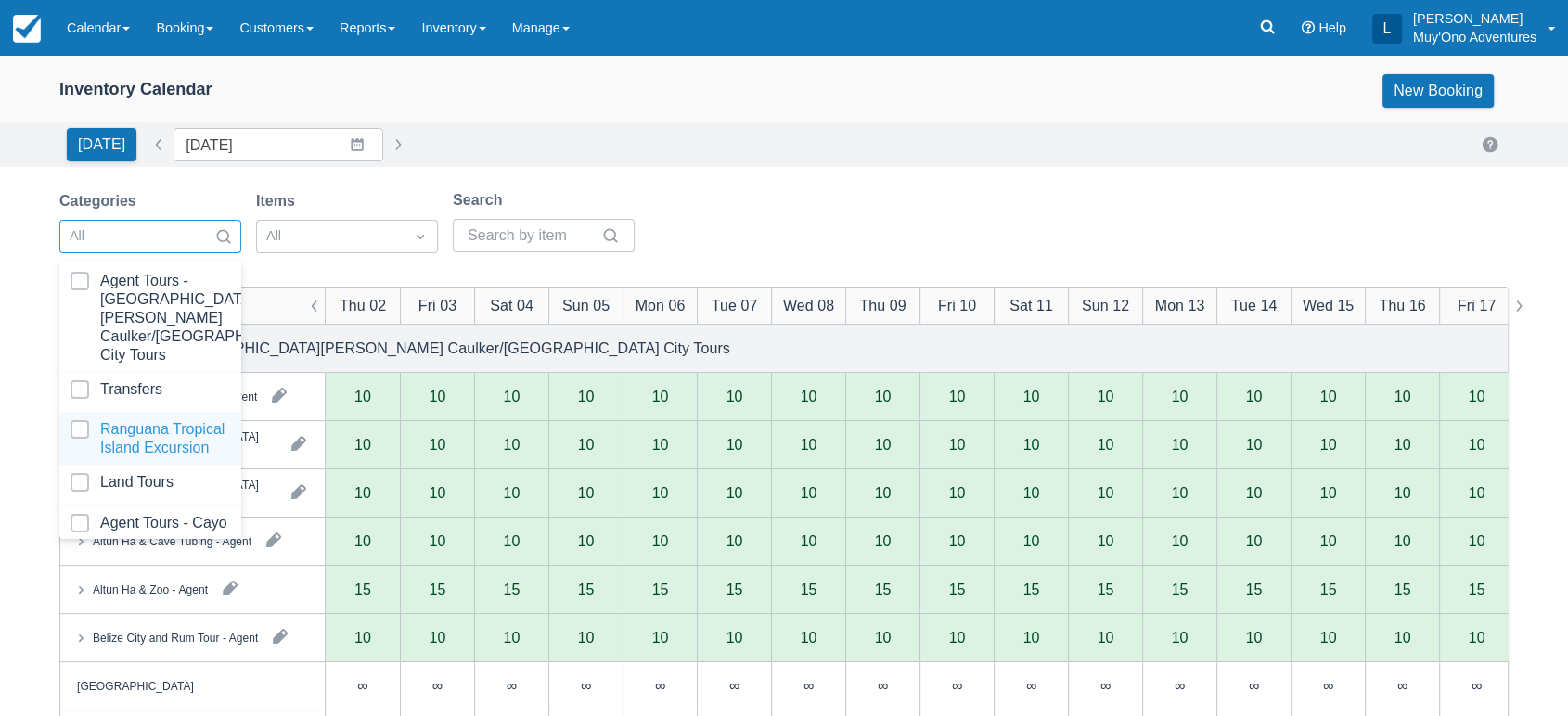
scroll to position [185, 0]
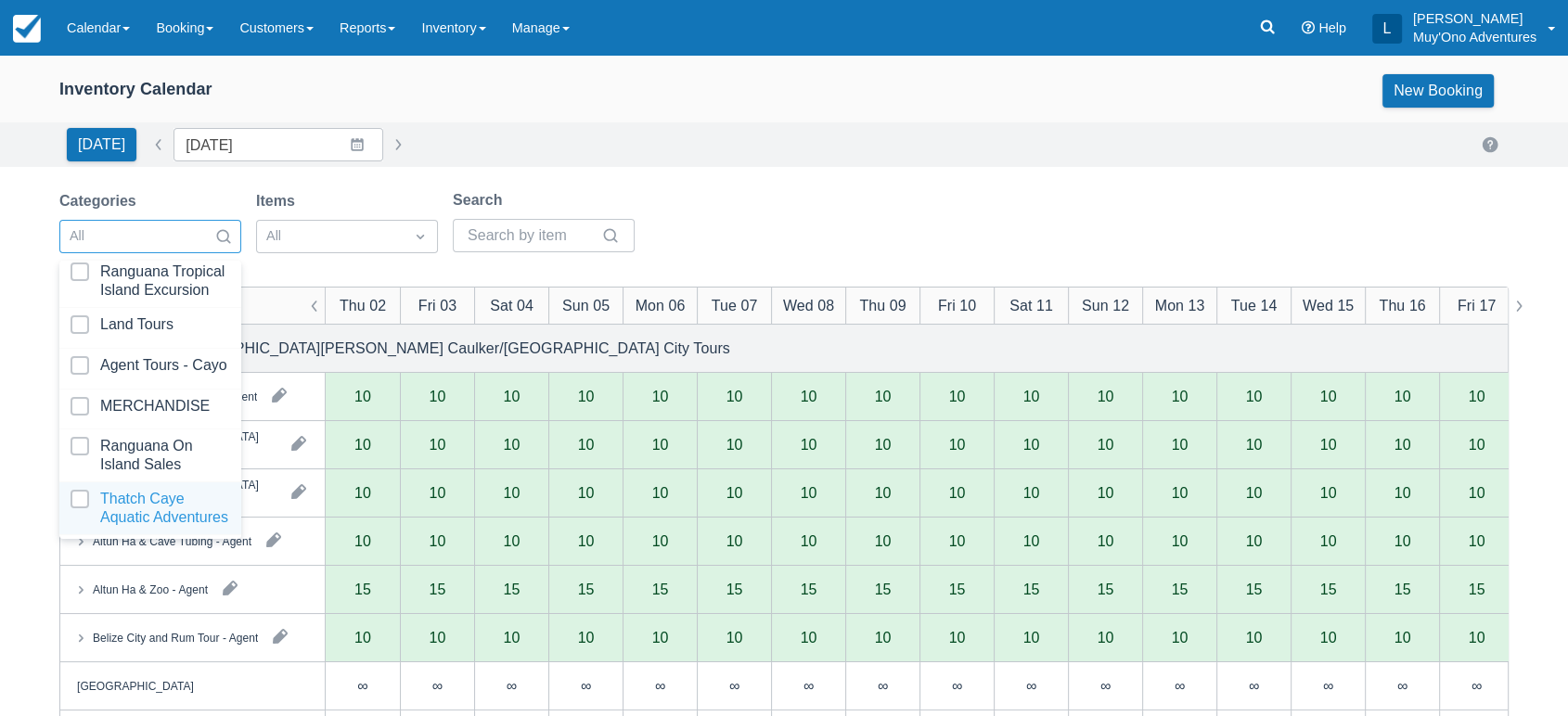
click at [114, 490] on div at bounding box center [150, 507] width 160 height 37
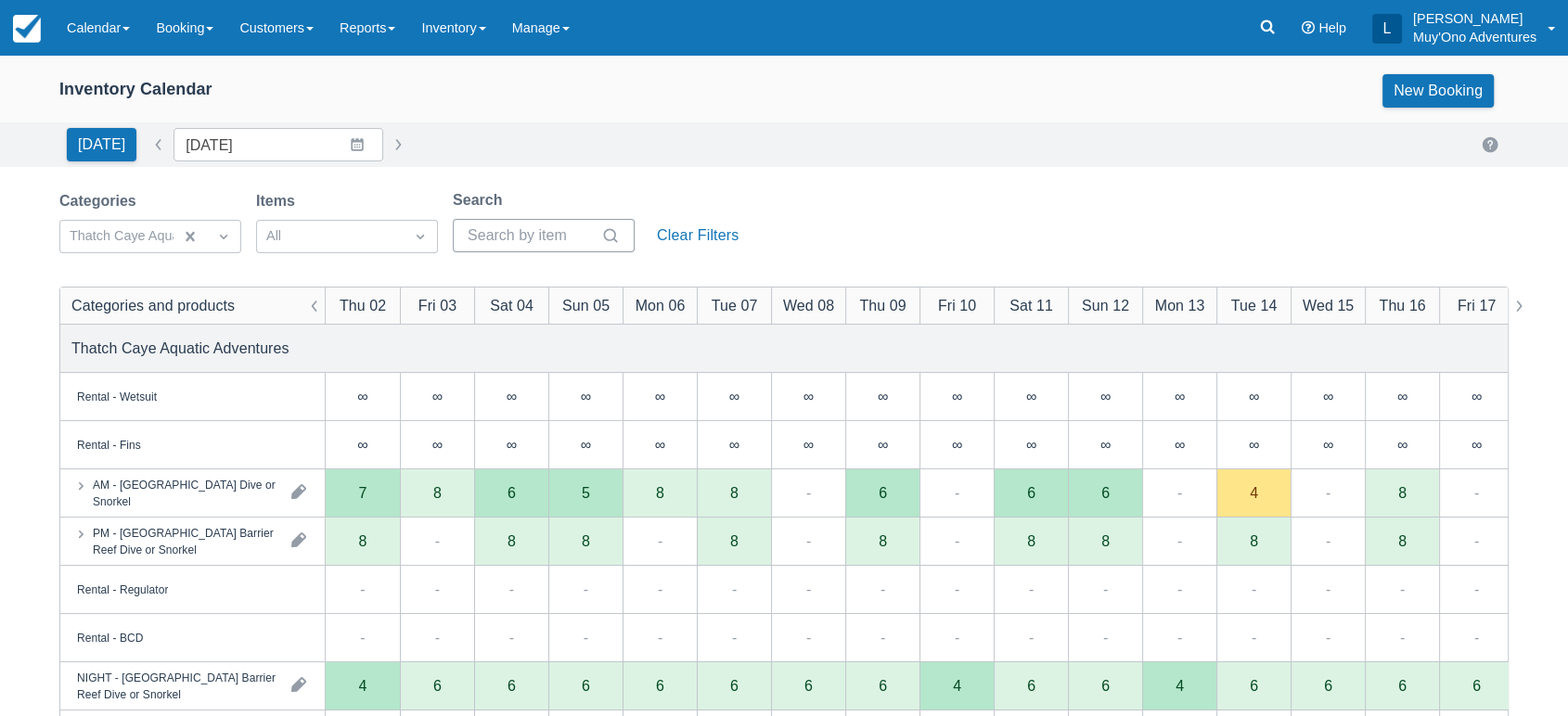
click at [631, 220] on div at bounding box center [543, 235] width 182 height 34
